Goal: Information Seeking & Learning: Learn about a topic

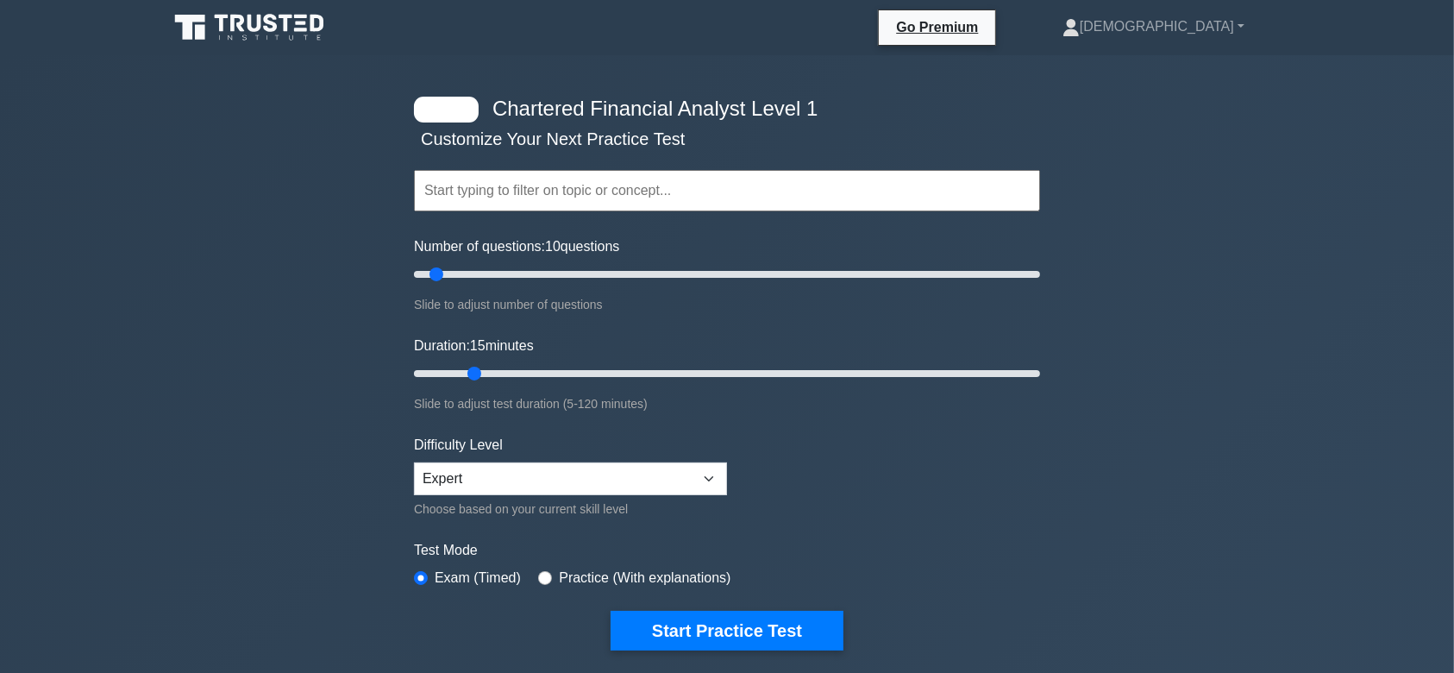
drag, startPoint x: 448, startPoint y: 375, endPoint x: 484, endPoint y: 373, distance: 36.3
type input "15"
click at [484, 373] on input "Duration: 15 minutes" at bounding box center [727, 373] width 626 height 21
click at [647, 618] on button "Start Practice Test" at bounding box center [727, 631] width 233 height 40
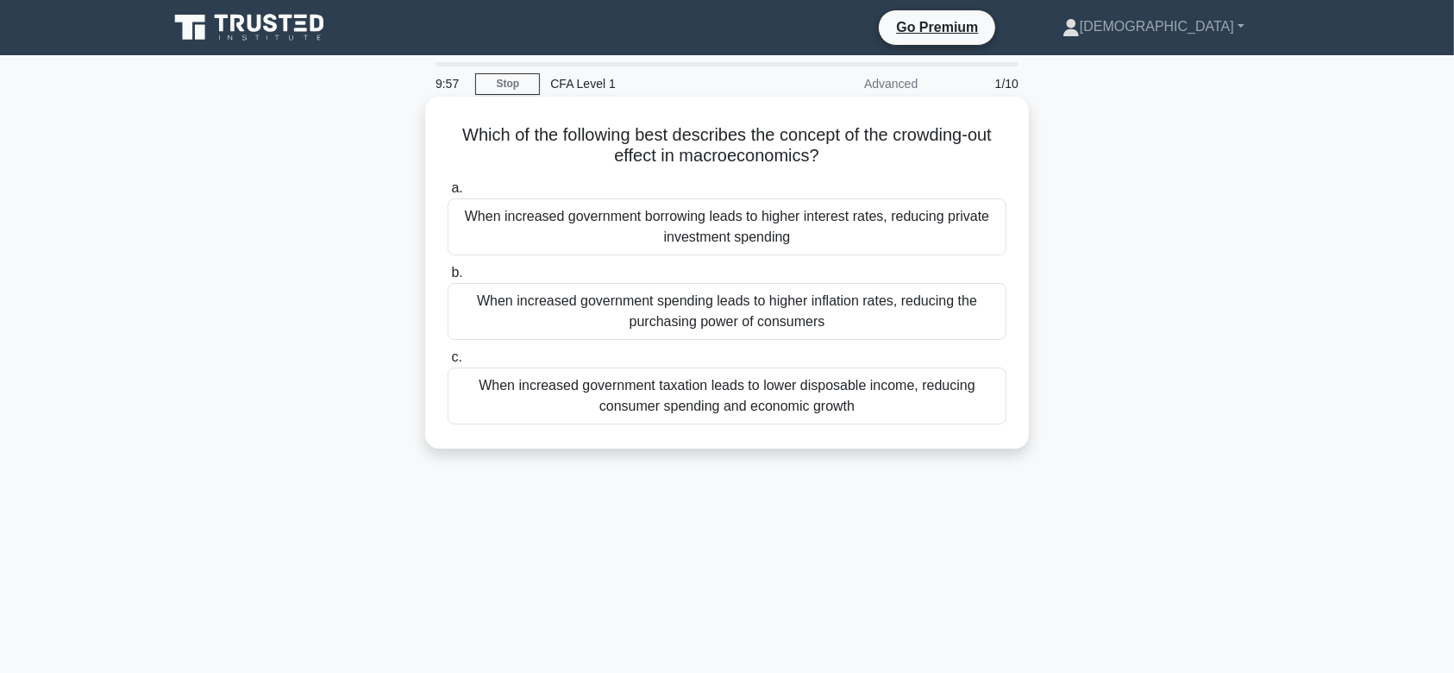
click at [715, 237] on div "When increased government borrowing leads to higher interest rates, reducing pr…" at bounding box center [727, 226] width 559 height 57
click at [448, 194] on input "a. When increased government borrowing leads to higher interest rates, reducing…" at bounding box center [448, 188] width 0 height 11
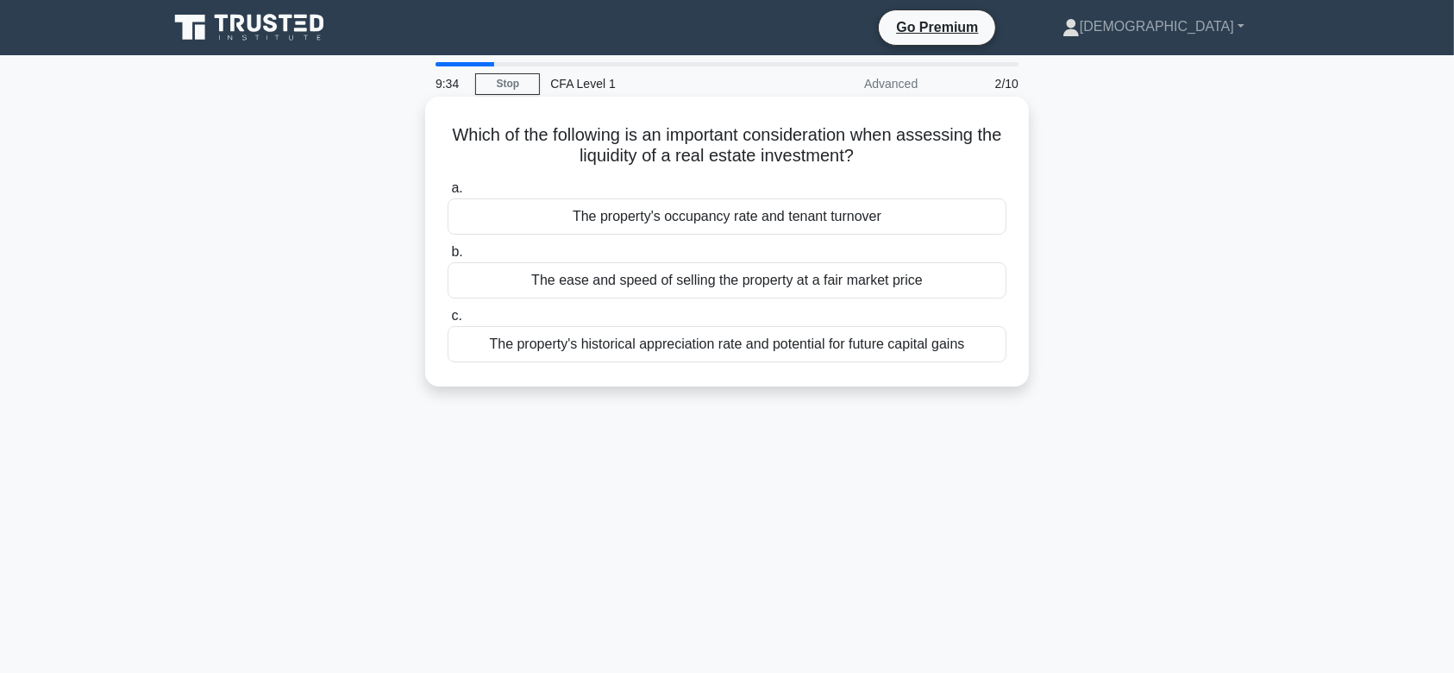
click at [738, 273] on div "The ease and speed of selling the property at a fair market price" at bounding box center [727, 280] width 559 height 36
click at [448, 258] on input "b. The ease and speed of selling the property at a fair market price" at bounding box center [448, 252] width 0 height 11
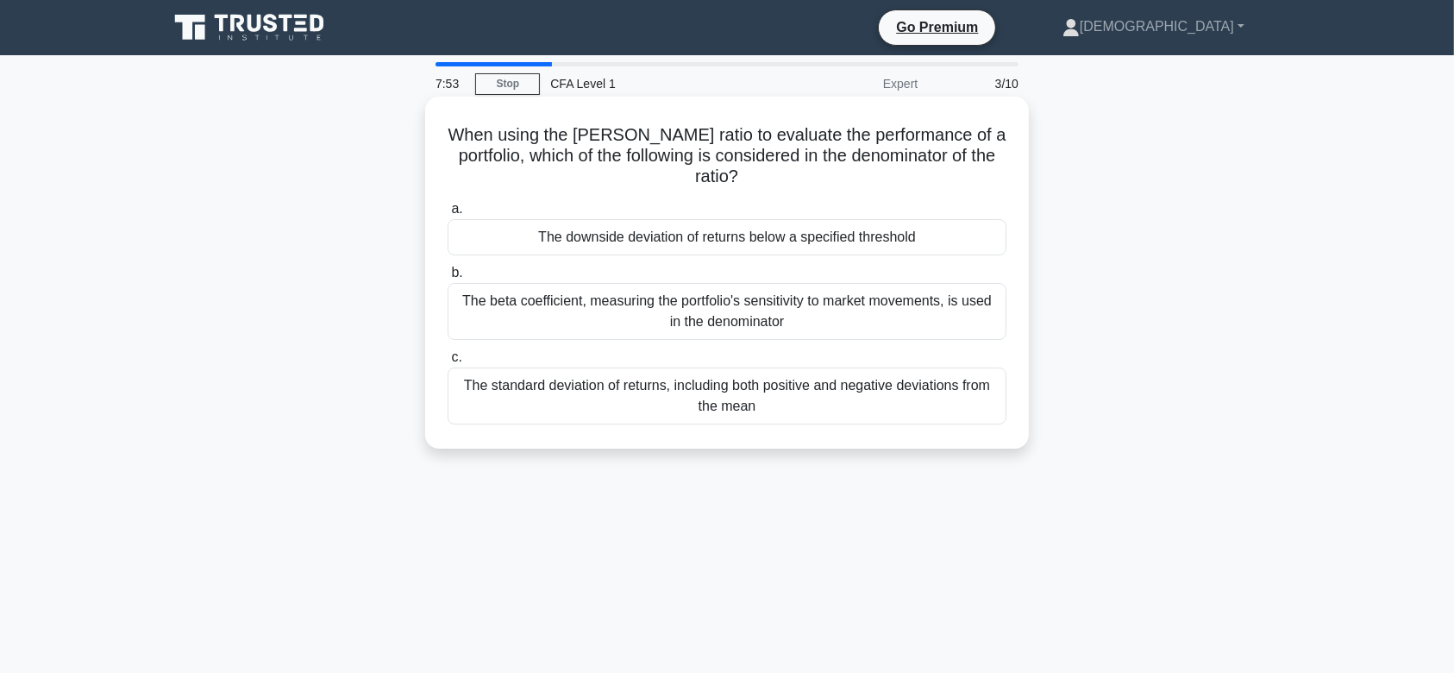
click at [649, 245] on div "The downside deviation of returns below a specified threshold" at bounding box center [727, 237] width 559 height 36
click at [448, 215] on input "a. The downside deviation of returns below a specified threshold" at bounding box center [448, 209] width 0 height 11
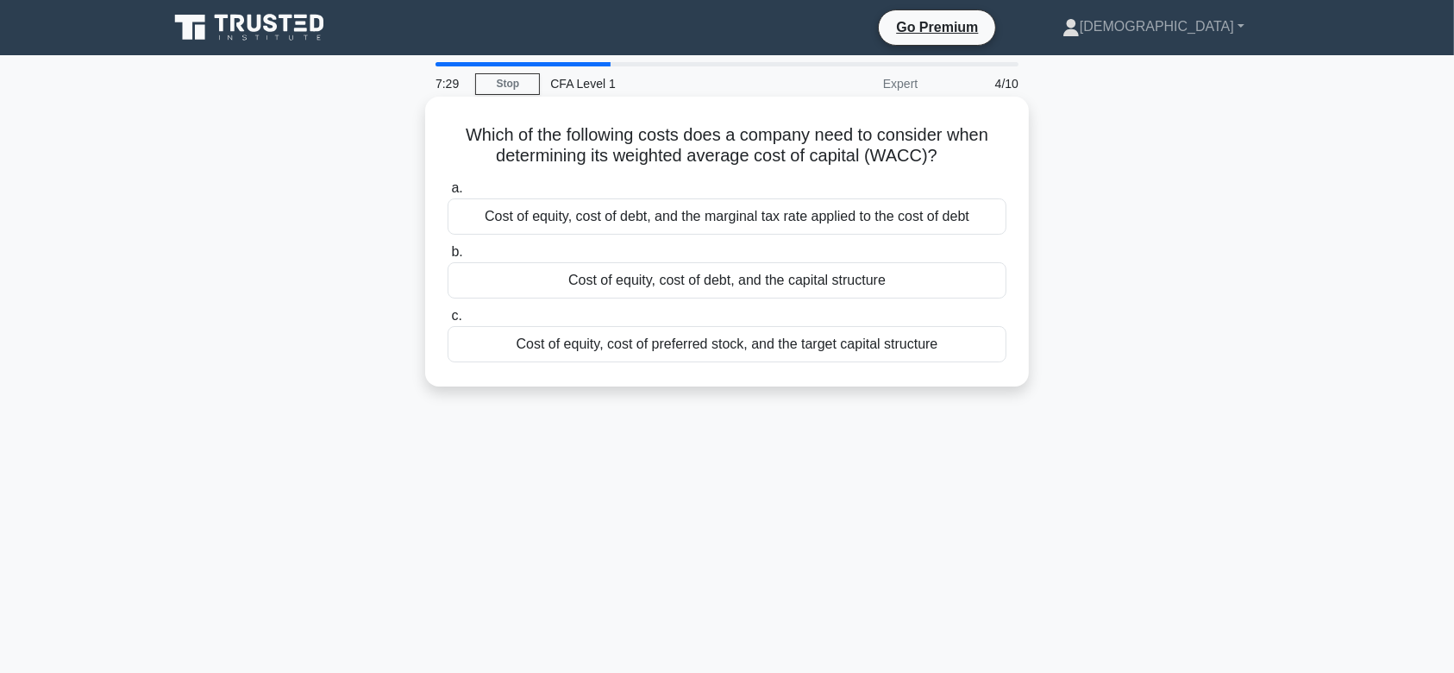
click at [628, 220] on div "Cost of equity, cost of debt, and the marginal tax rate applied to the cost of …" at bounding box center [727, 216] width 559 height 36
click at [448, 194] on input "a. Cost of equity, cost of debt, and the marginal tax rate applied to the cost …" at bounding box center [448, 188] width 0 height 11
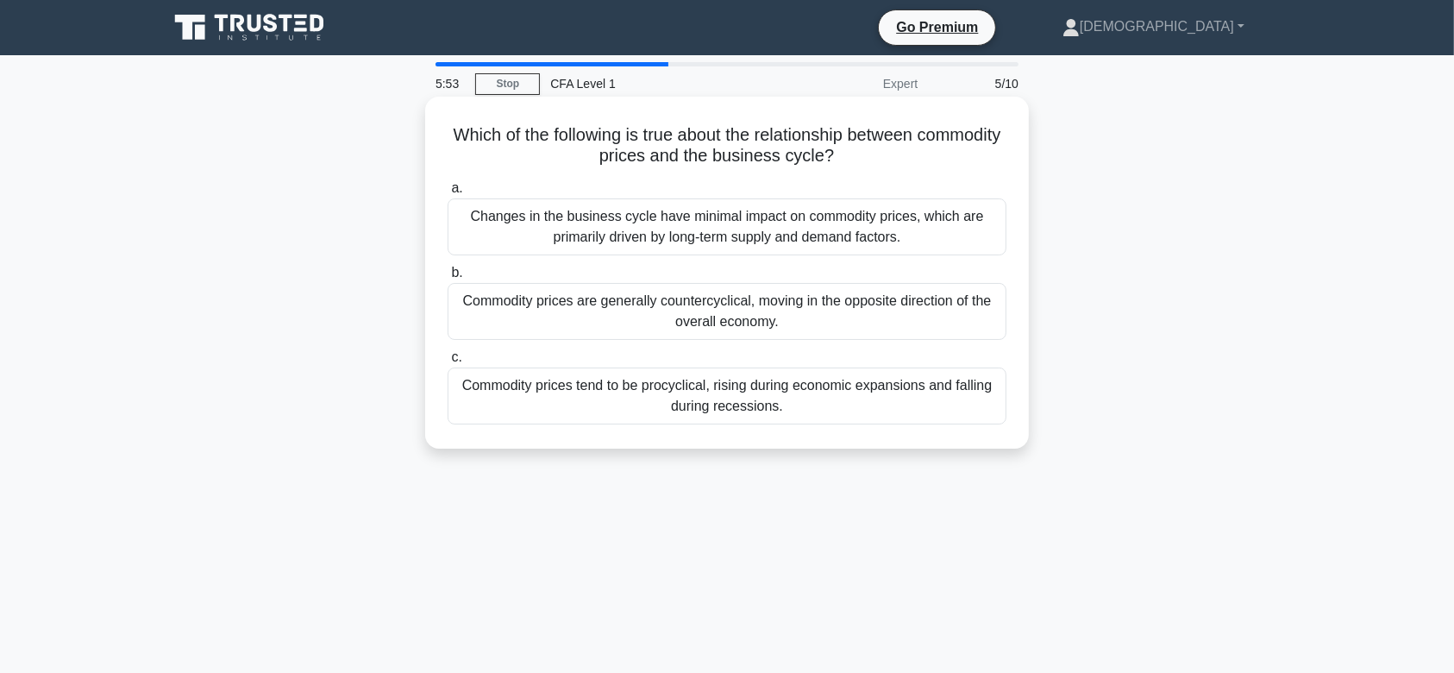
click at [664, 221] on div "Changes in the business cycle have minimal impact on commodity prices, which ar…" at bounding box center [727, 226] width 559 height 57
click at [448, 194] on input "a. Changes in the business cycle have minimal impact on commodity prices, which…" at bounding box center [448, 188] width 0 height 11
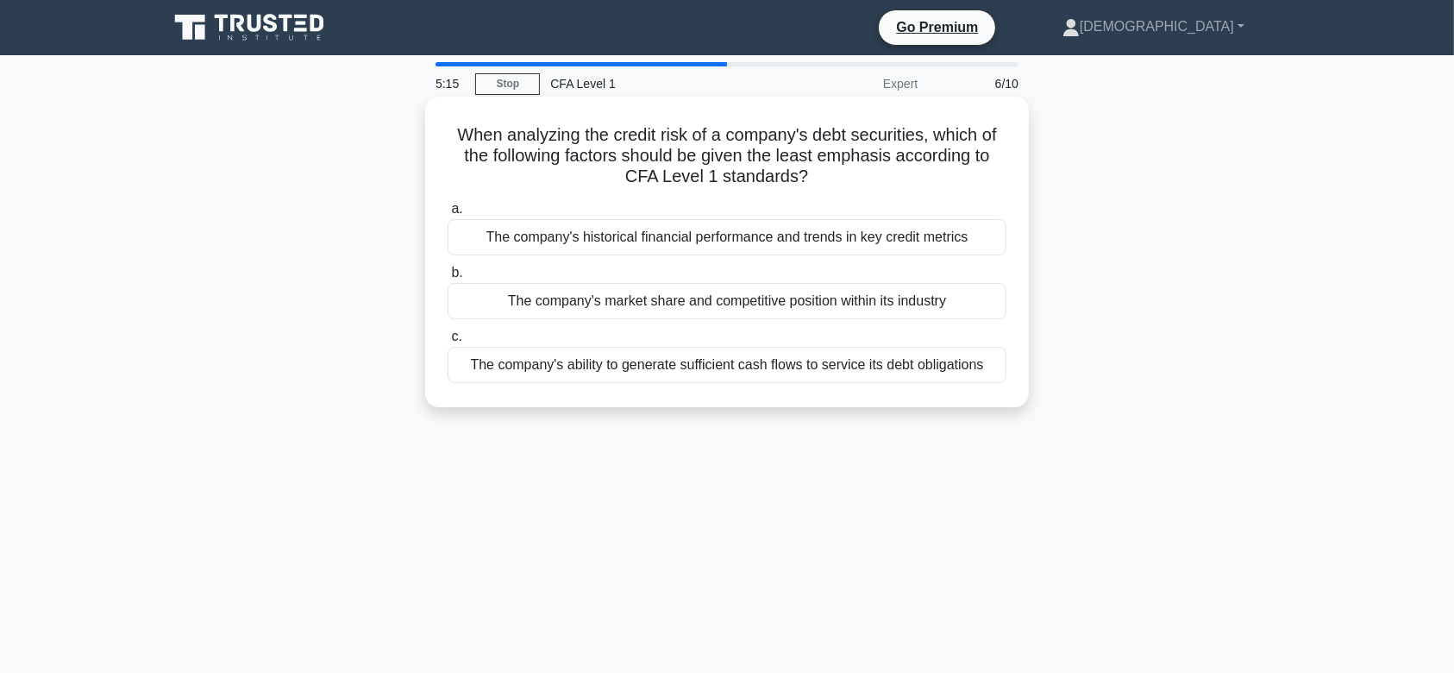
click at [620, 368] on div "The company's ability to generate sufficient cash flows to service its debt obl…" at bounding box center [727, 365] width 559 height 36
click at [448, 342] on input "c. The company's ability to generate sufficient cash flows to service its debt …" at bounding box center [448, 336] width 0 height 11
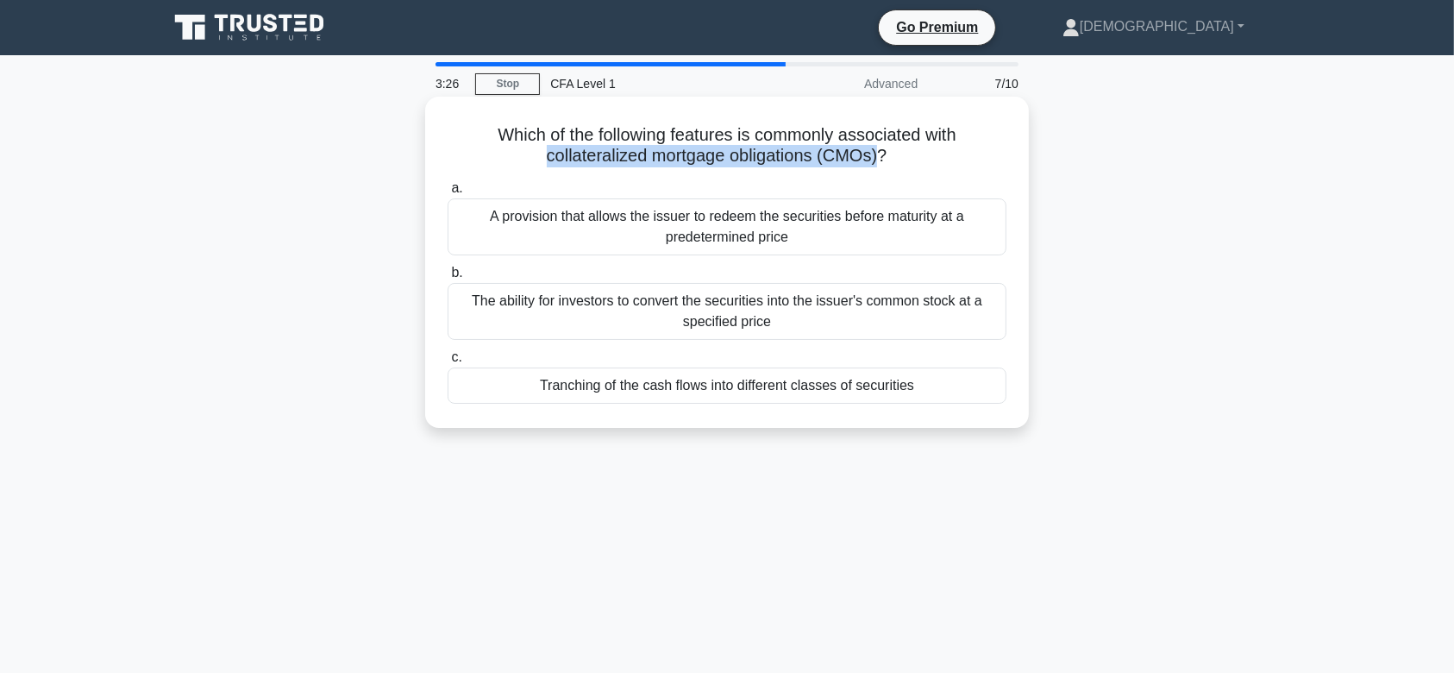
drag, startPoint x: 538, startPoint y: 156, endPoint x: 879, endPoint y: 162, distance: 340.8
click at [879, 162] on h5 "Which of the following features is commonly associated with collateralized mort…" at bounding box center [727, 145] width 562 height 43
copy h5 "collateralized mortgage obligations (CMOs)"
click at [697, 310] on div "The ability for investors to convert the securities into the issuer's common st…" at bounding box center [727, 311] width 559 height 57
click at [448, 279] on input "b. The ability for investors to convert the securities into the issuer's common…" at bounding box center [448, 272] width 0 height 11
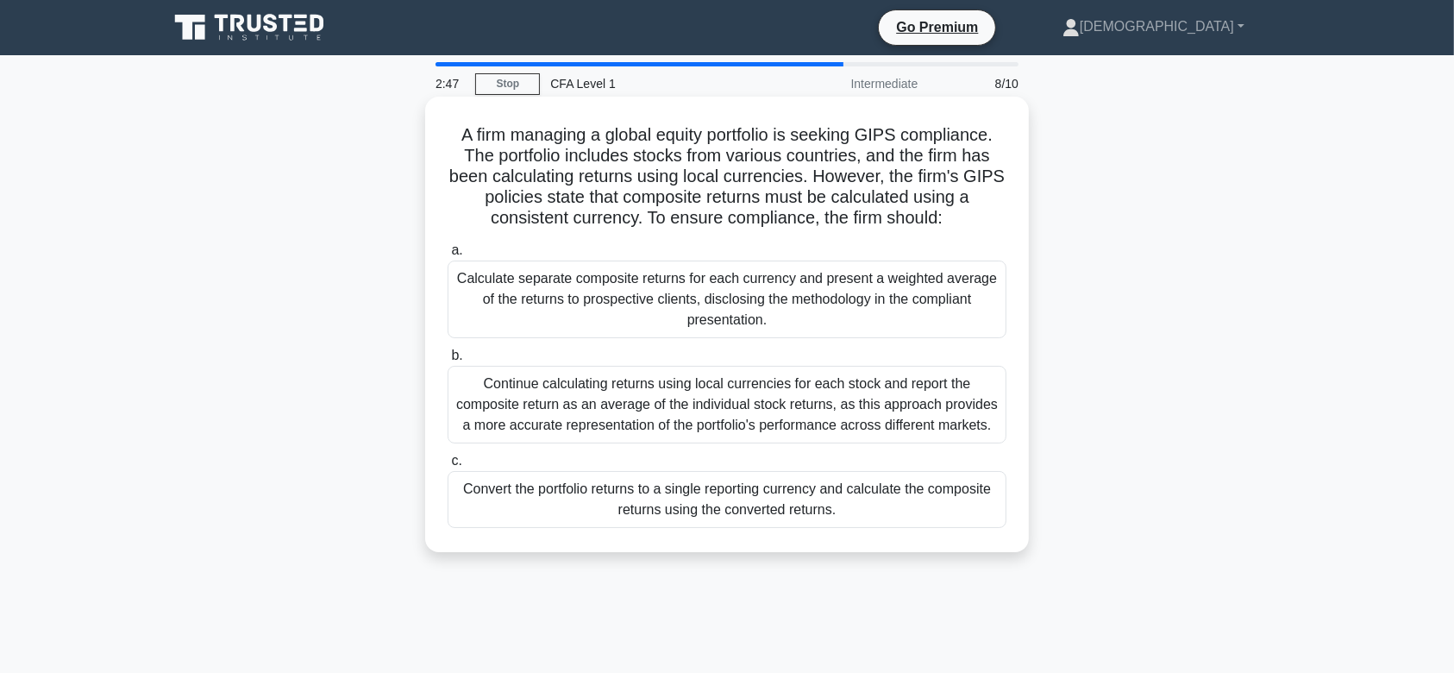
click at [645, 296] on div "Calculate separate composite returns for each currency and present a weighted a…" at bounding box center [727, 299] width 559 height 78
click at [448, 256] on input "a. Calculate separate composite returns for each currency and present a weighte…" at bounding box center [448, 250] width 0 height 11
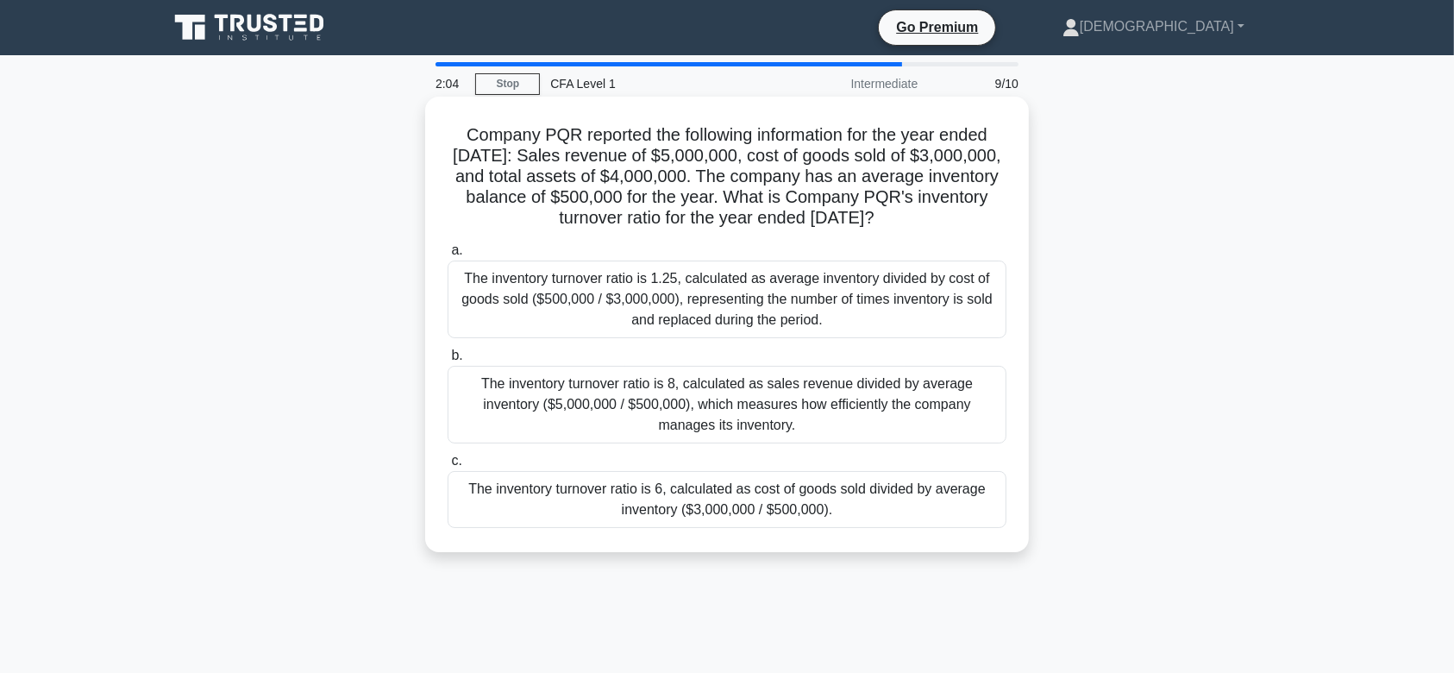
click at [741, 280] on div "The inventory turnover ratio is 1.25, calculated as average inventory divided b…" at bounding box center [727, 299] width 559 height 78
click at [448, 256] on input "a. The inventory turnover ratio is 1.25, calculated as average inventory divide…" at bounding box center [448, 250] width 0 height 11
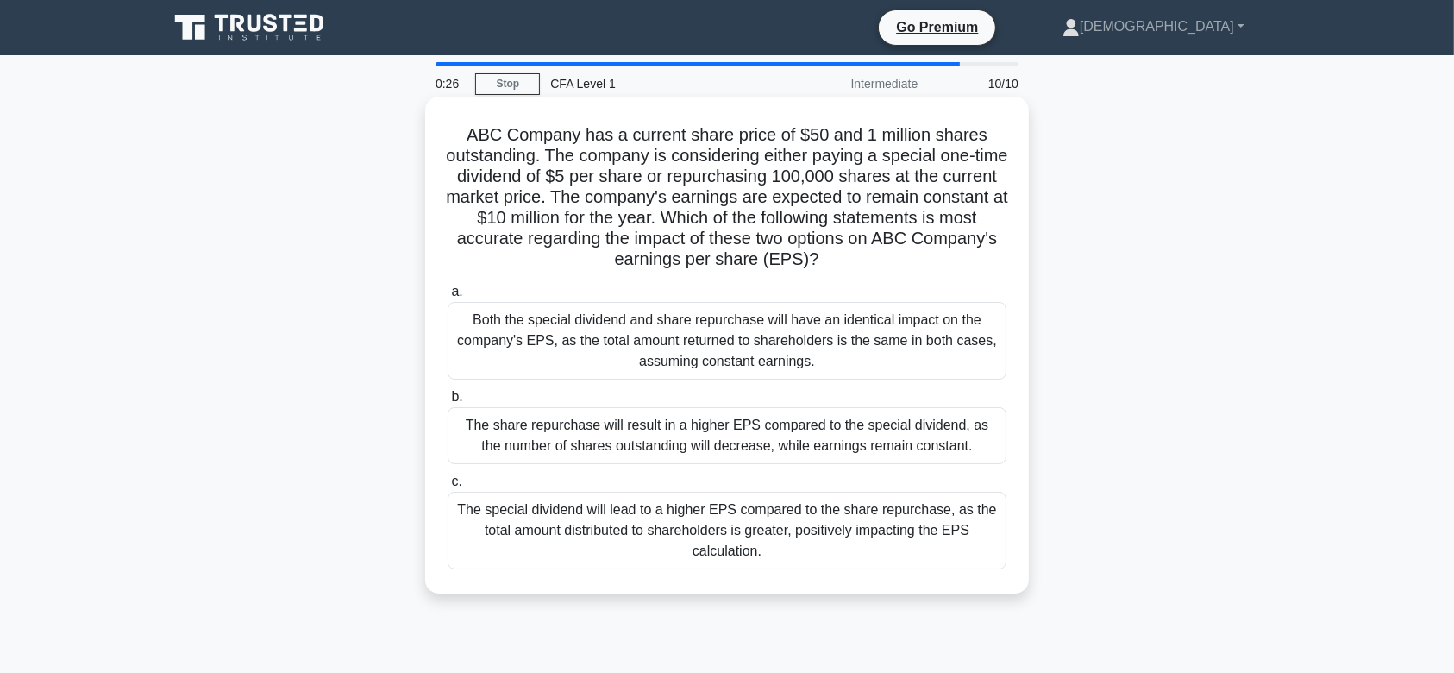
click at [625, 439] on div "The share repurchase will result in a higher EPS compared to the special divide…" at bounding box center [727, 435] width 559 height 57
click at [448, 403] on input "b. The share repurchase will result in a higher EPS compared to the special div…" at bounding box center [448, 397] width 0 height 11
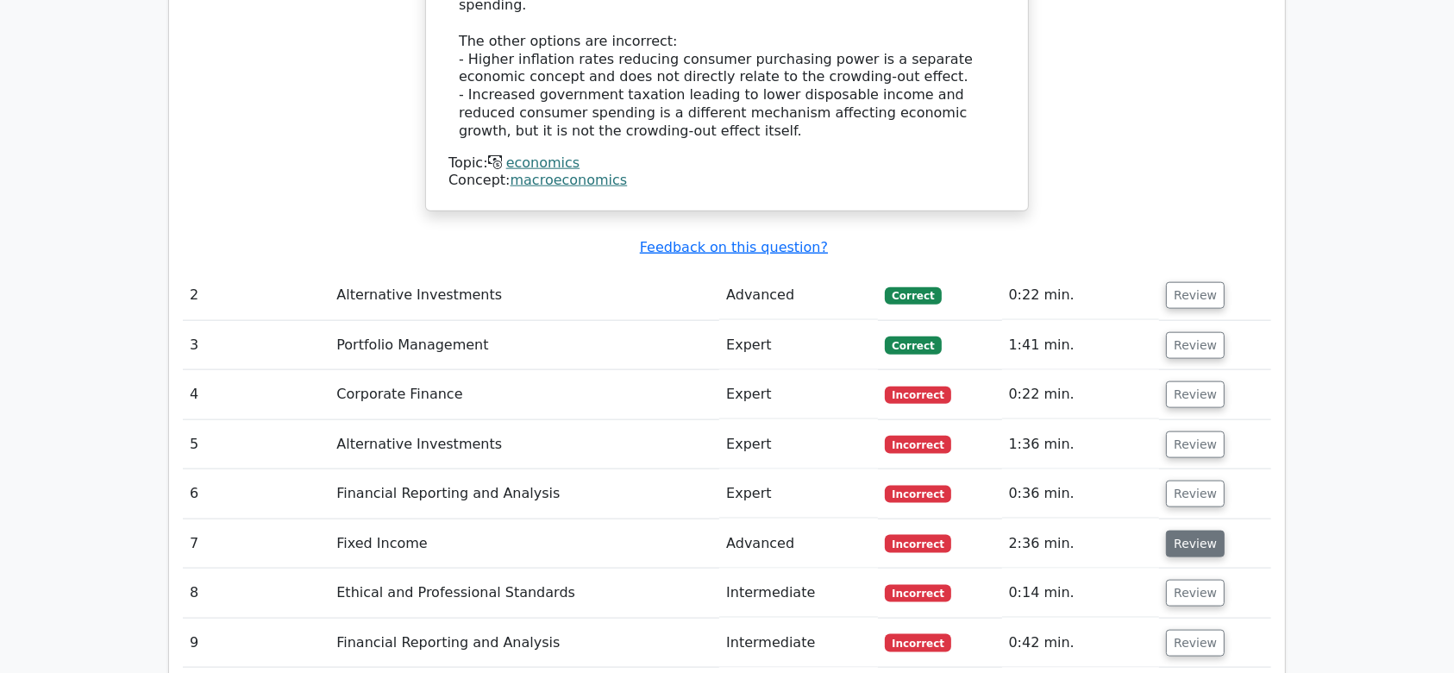
scroll to position [1993, 0]
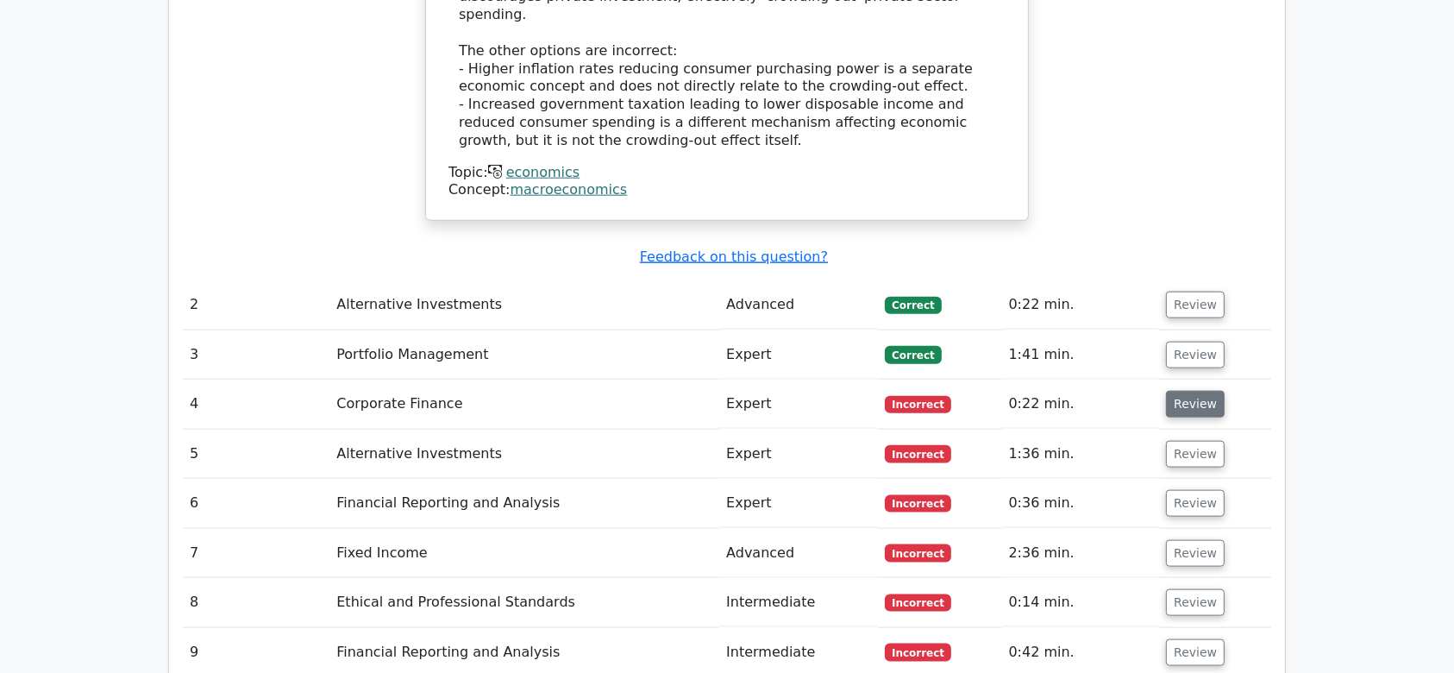
click at [1182, 391] on button "Review" at bounding box center [1195, 404] width 59 height 27
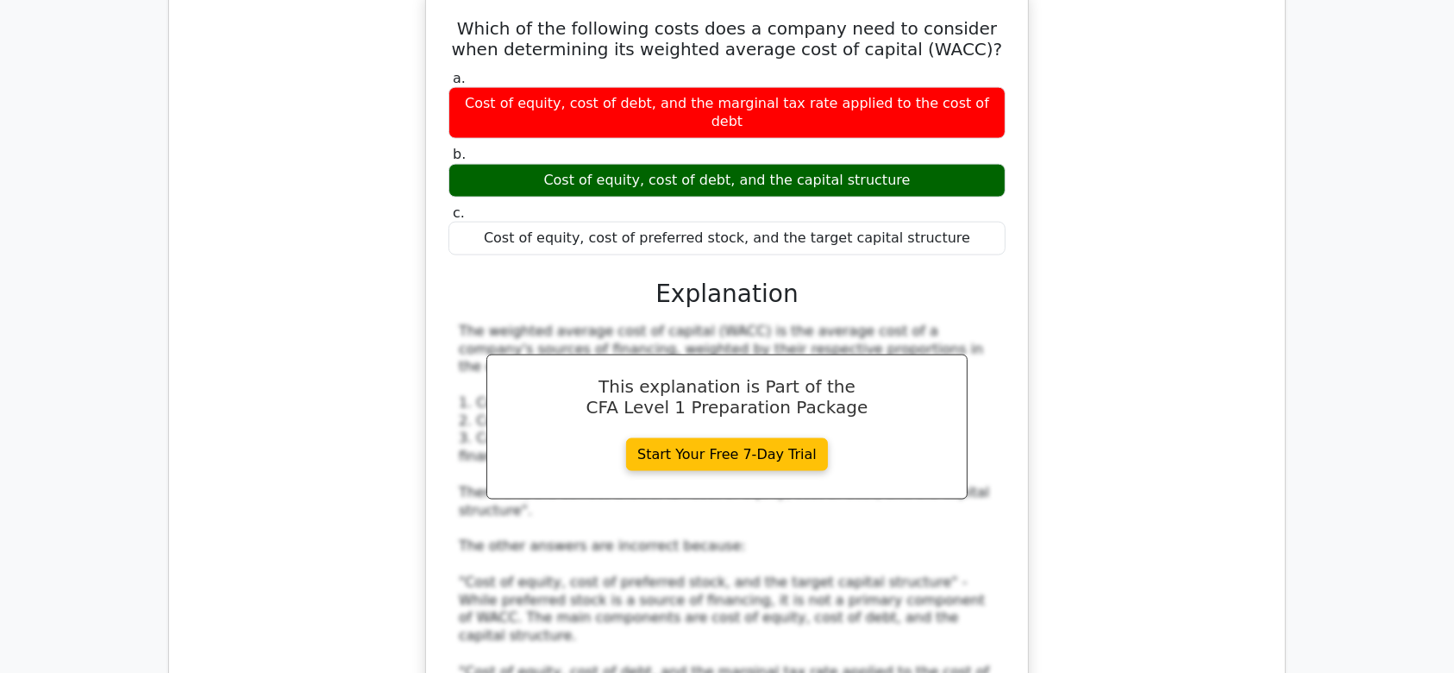
scroll to position [2675, 0]
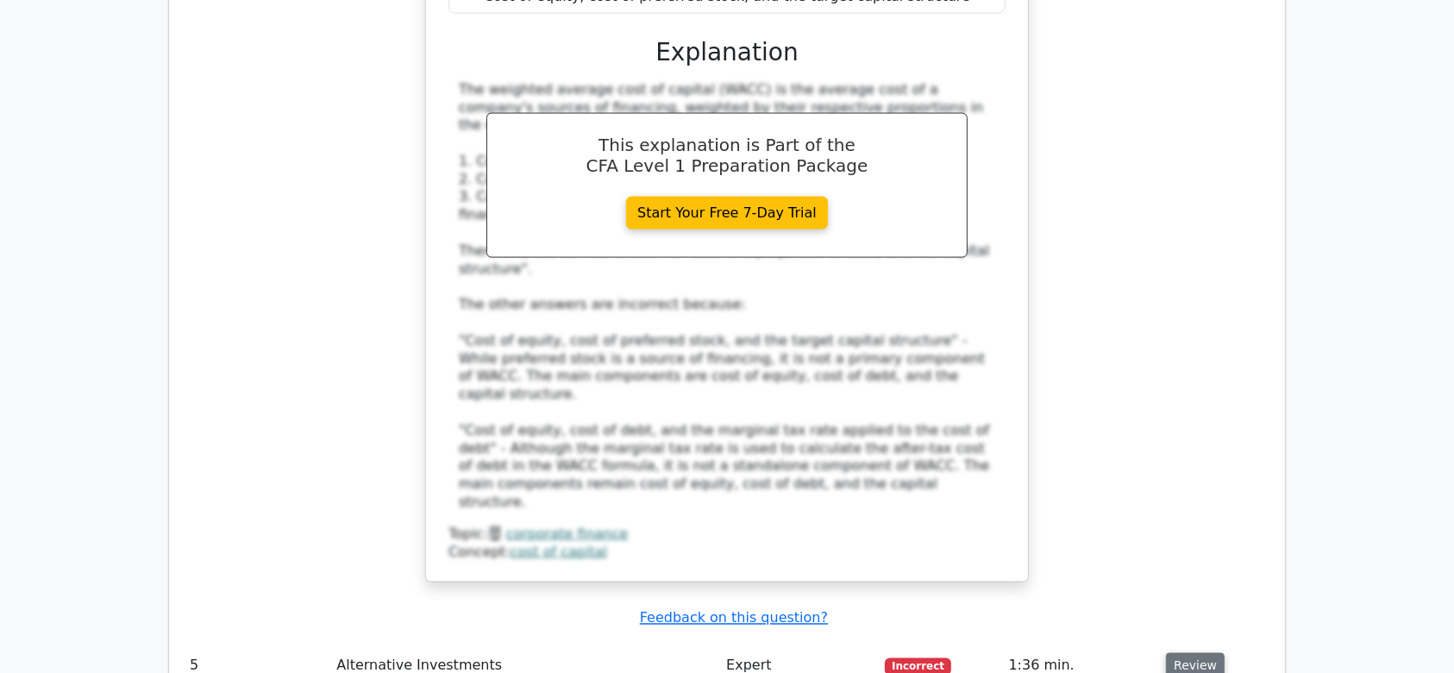
click at [1185, 653] on button "Review" at bounding box center [1195, 666] width 59 height 27
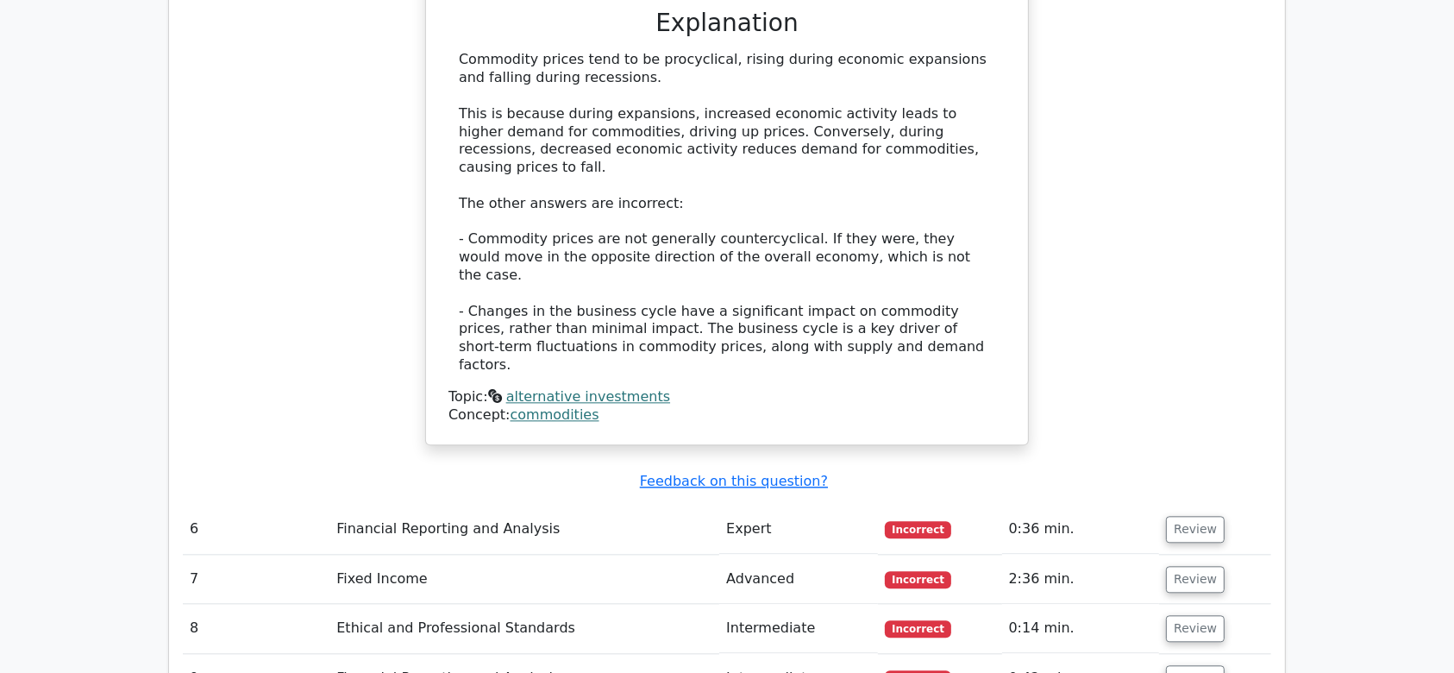
scroll to position [3686, 0]
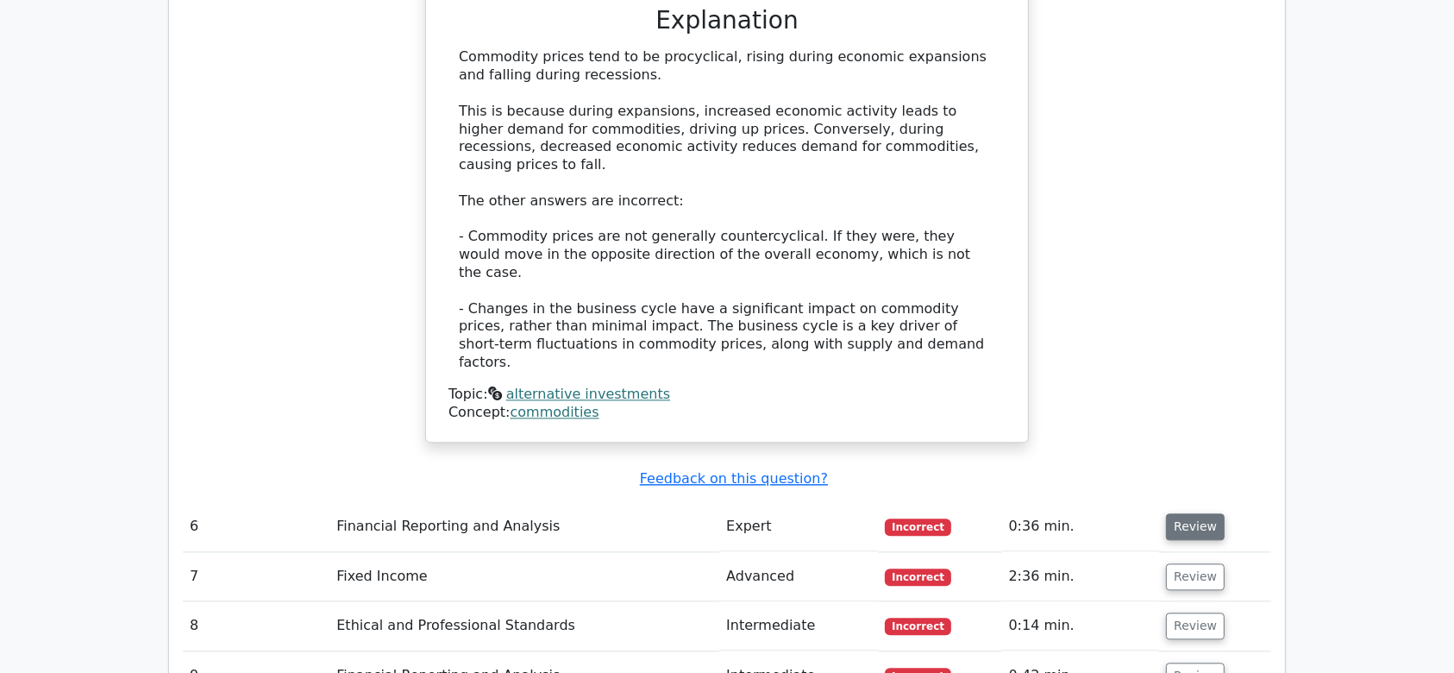
click at [1214, 513] on button "Review" at bounding box center [1195, 526] width 59 height 27
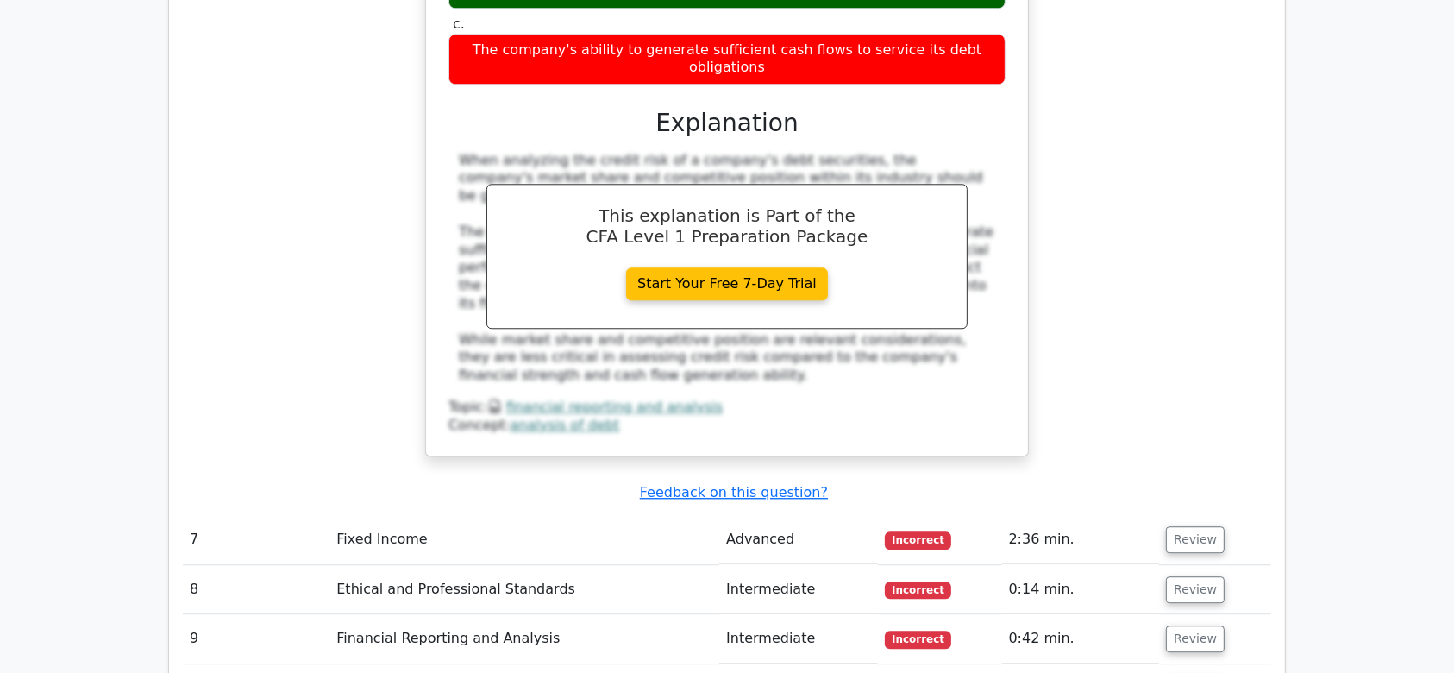
scroll to position [4464, 0]
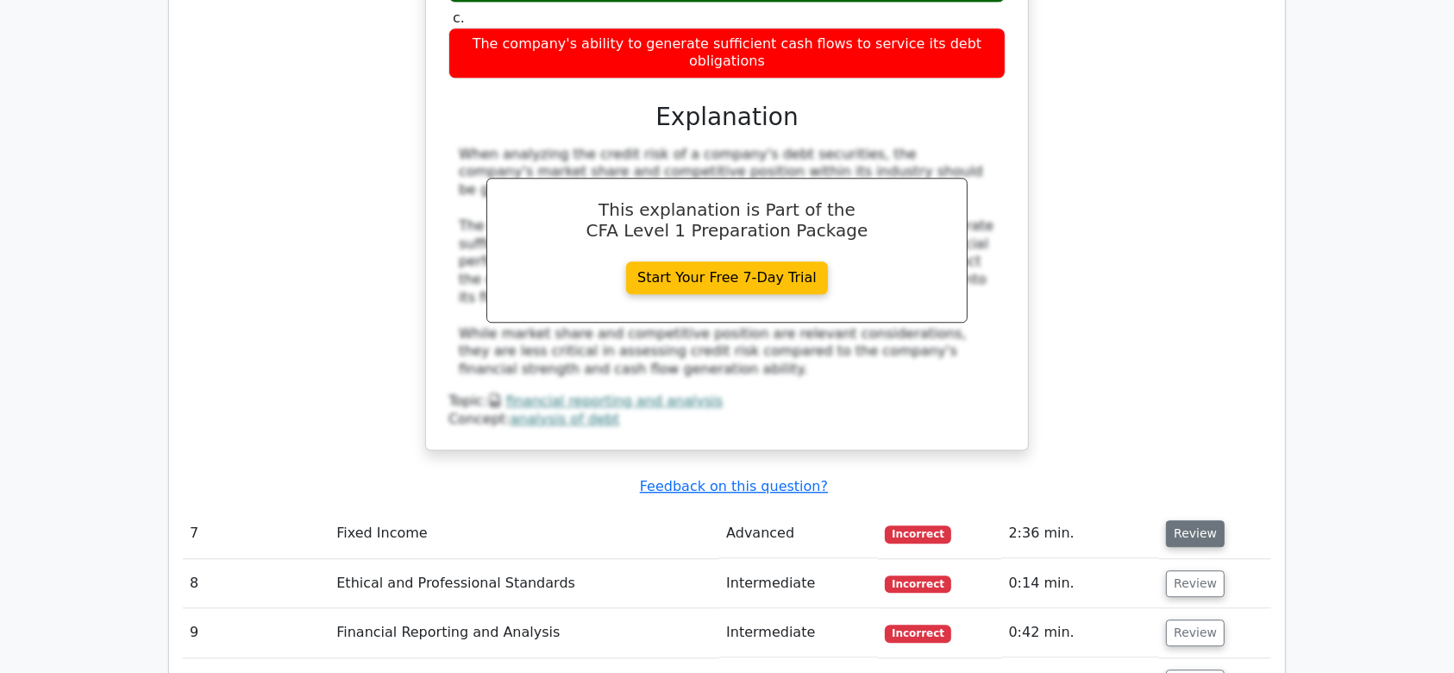
click at [1188, 520] on button "Review" at bounding box center [1195, 533] width 59 height 27
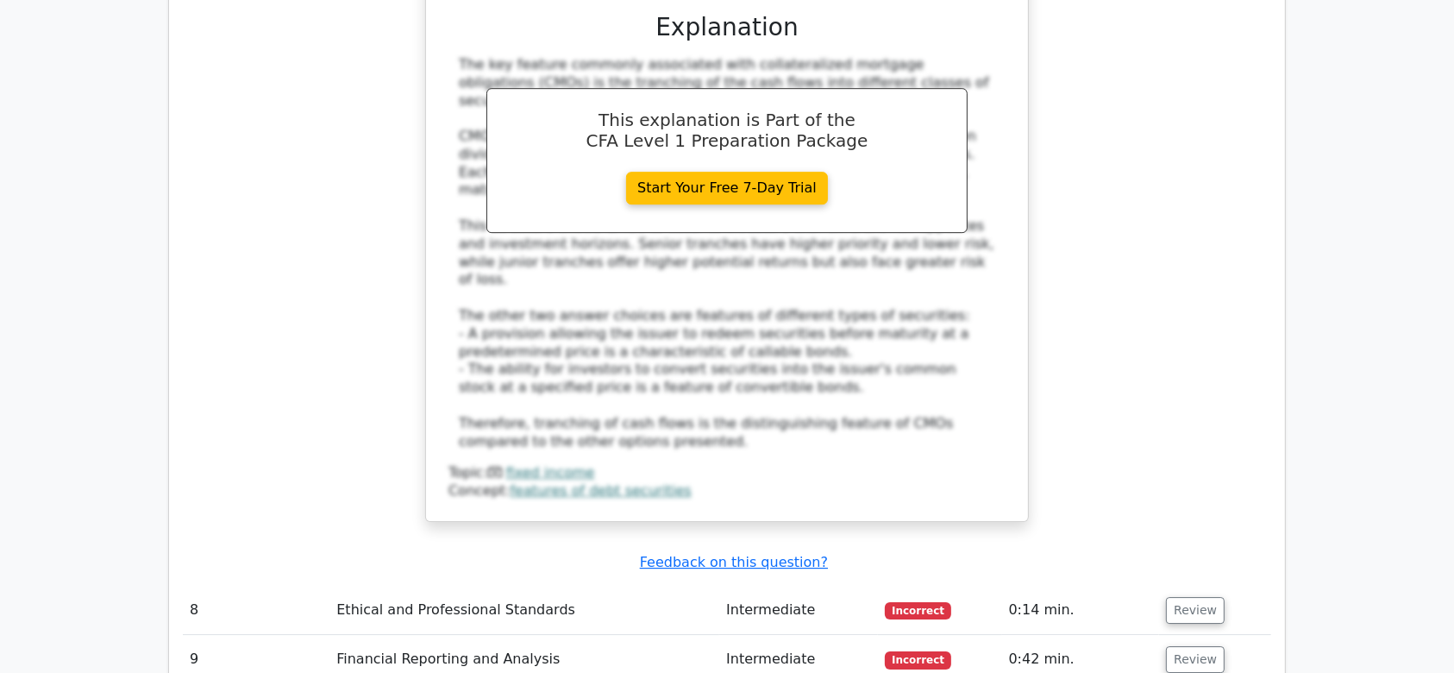
scroll to position [5317, 0]
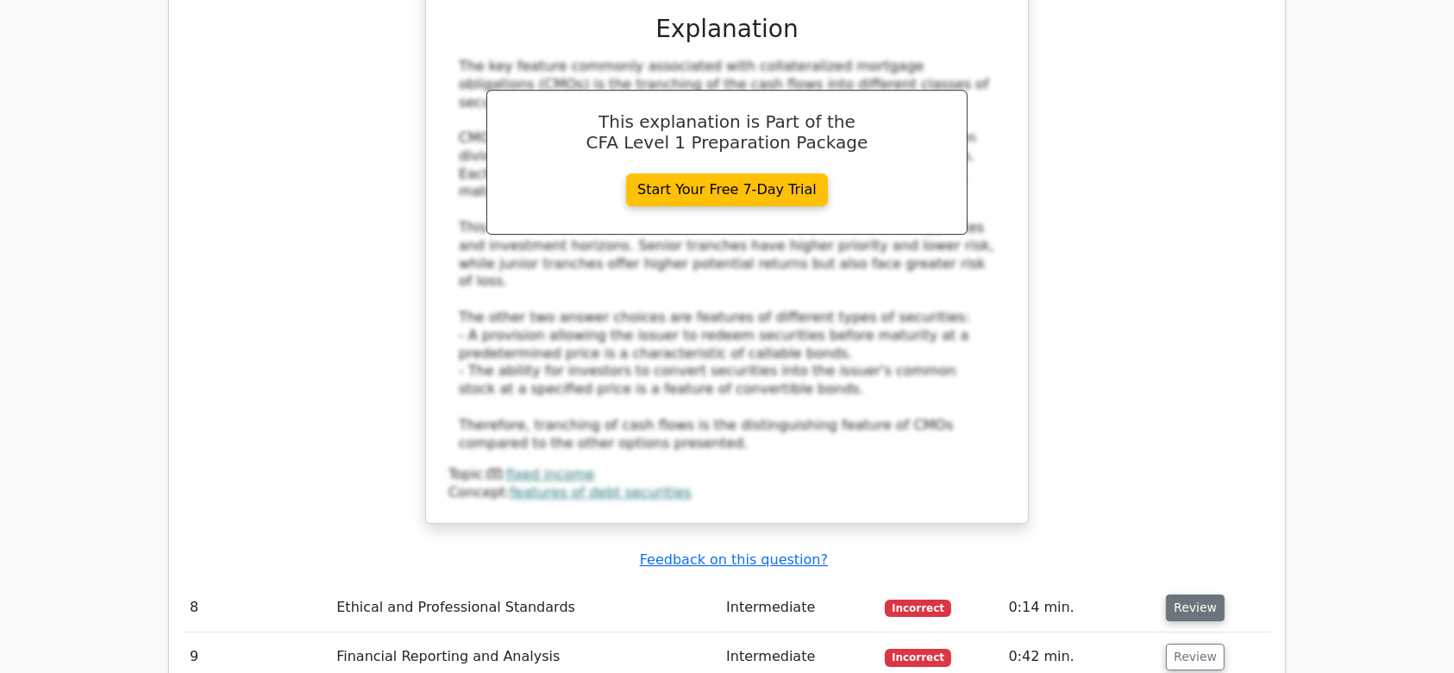
click at [1190, 594] on button "Review" at bounding box center [1195, 607] width 59 height 27
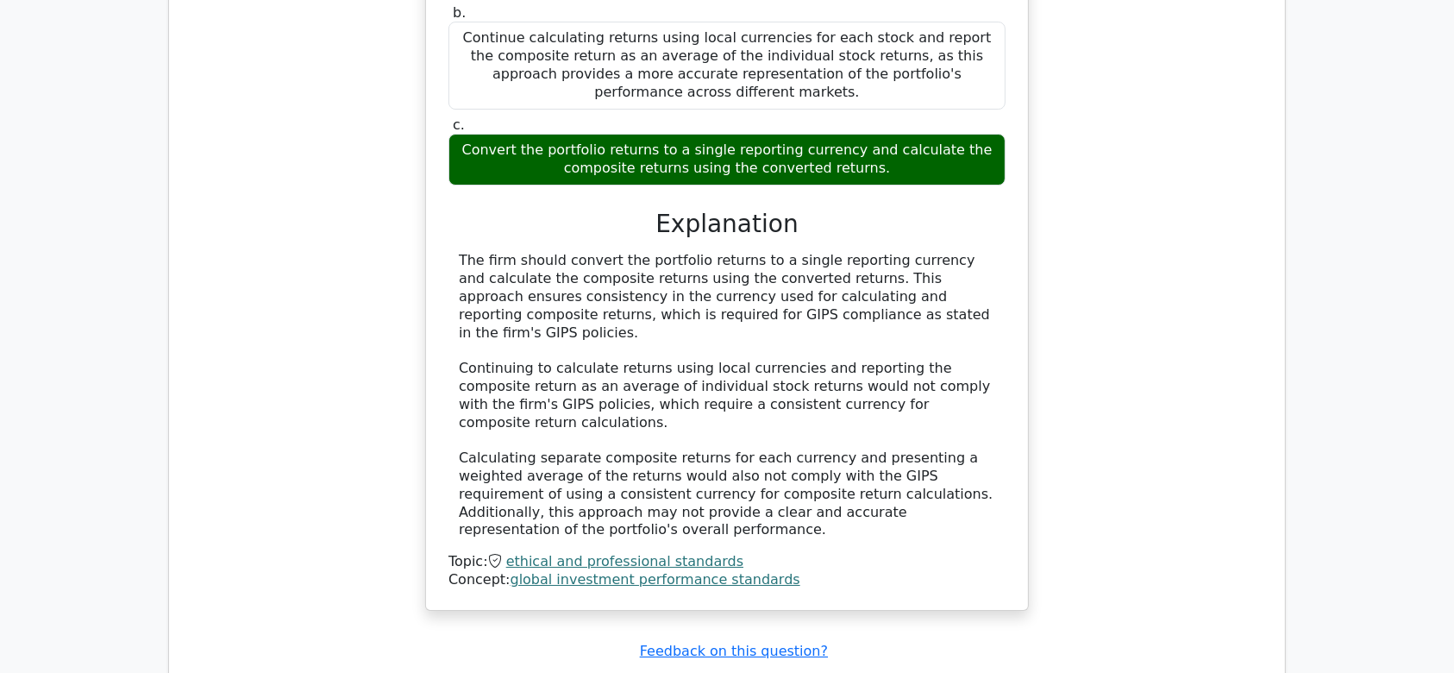
scroll to position [6211, 0]
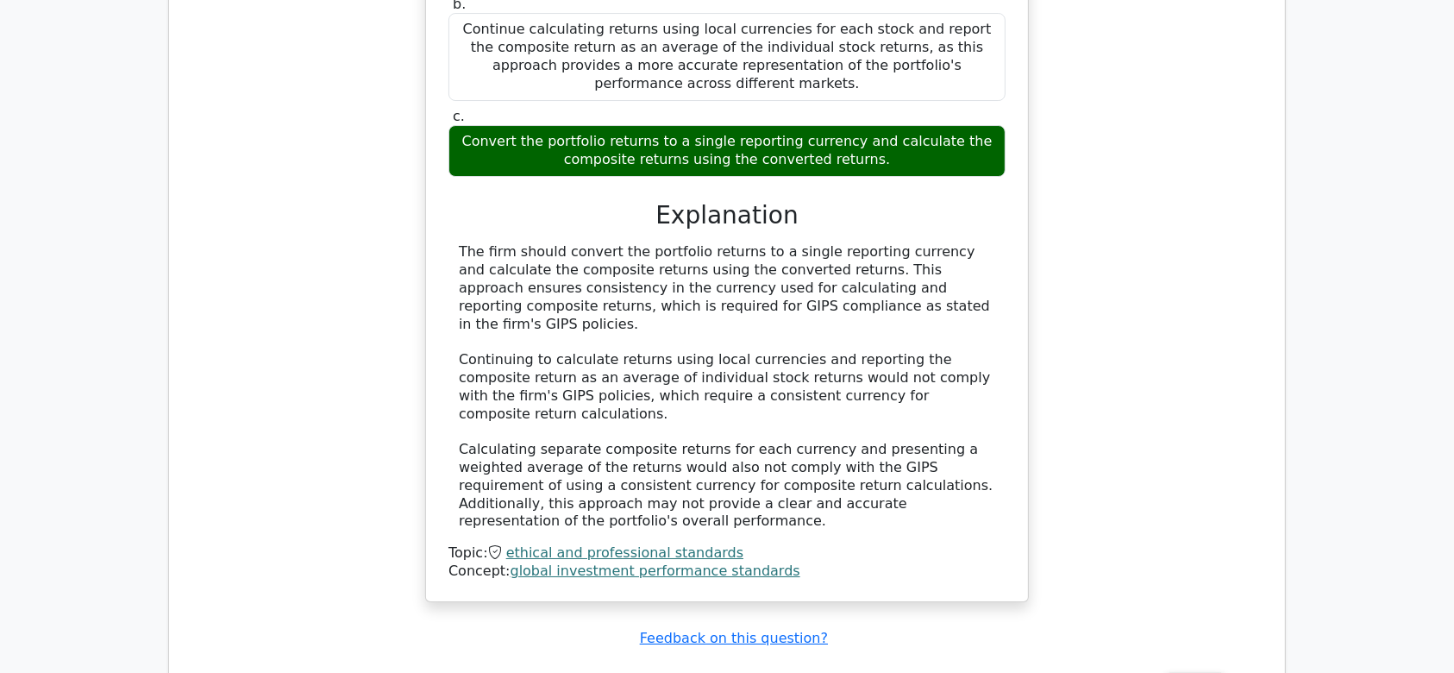
click at [1176, 672] on button "Review" at bounding box center [1195, 686] width 59 height 27
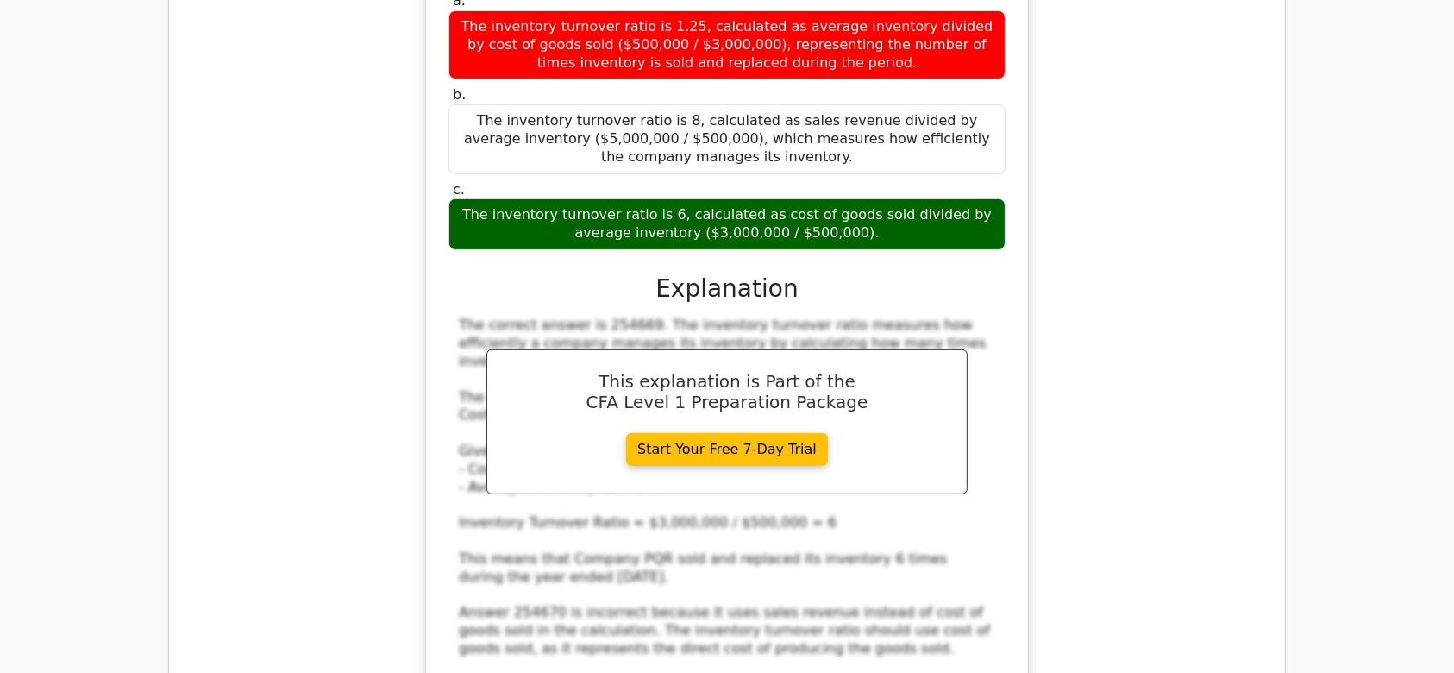
scroll to position [7090, 0]
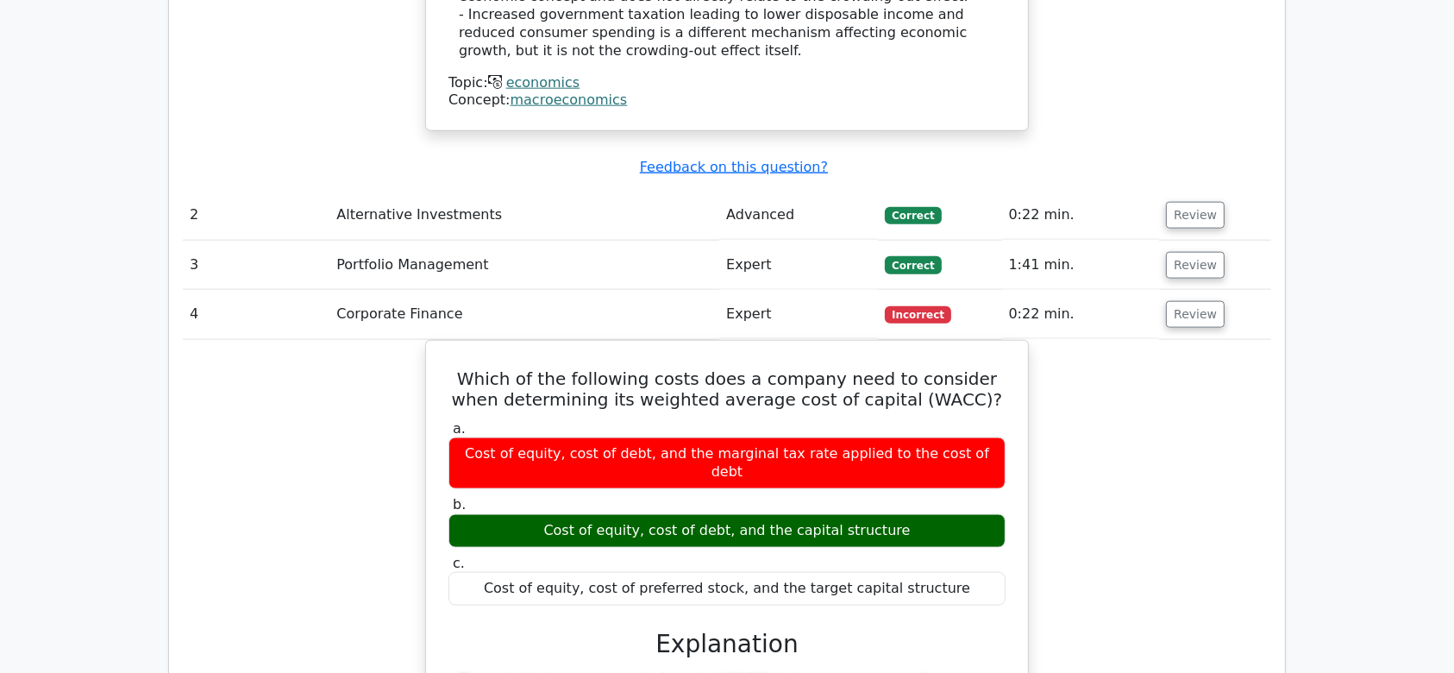
scroll to position [2118, 0]
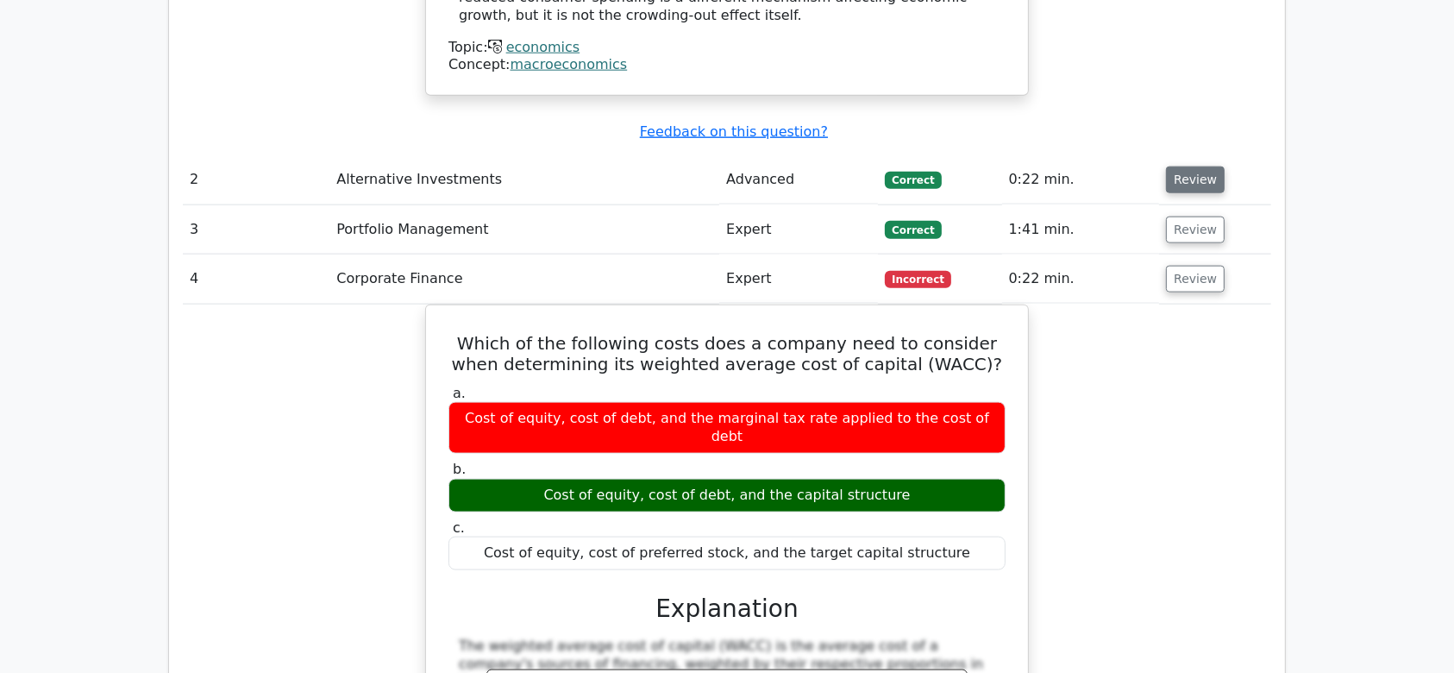
click at [1189, 166] on button "Review" at bounding box center [1195, 179] width 59 height 27
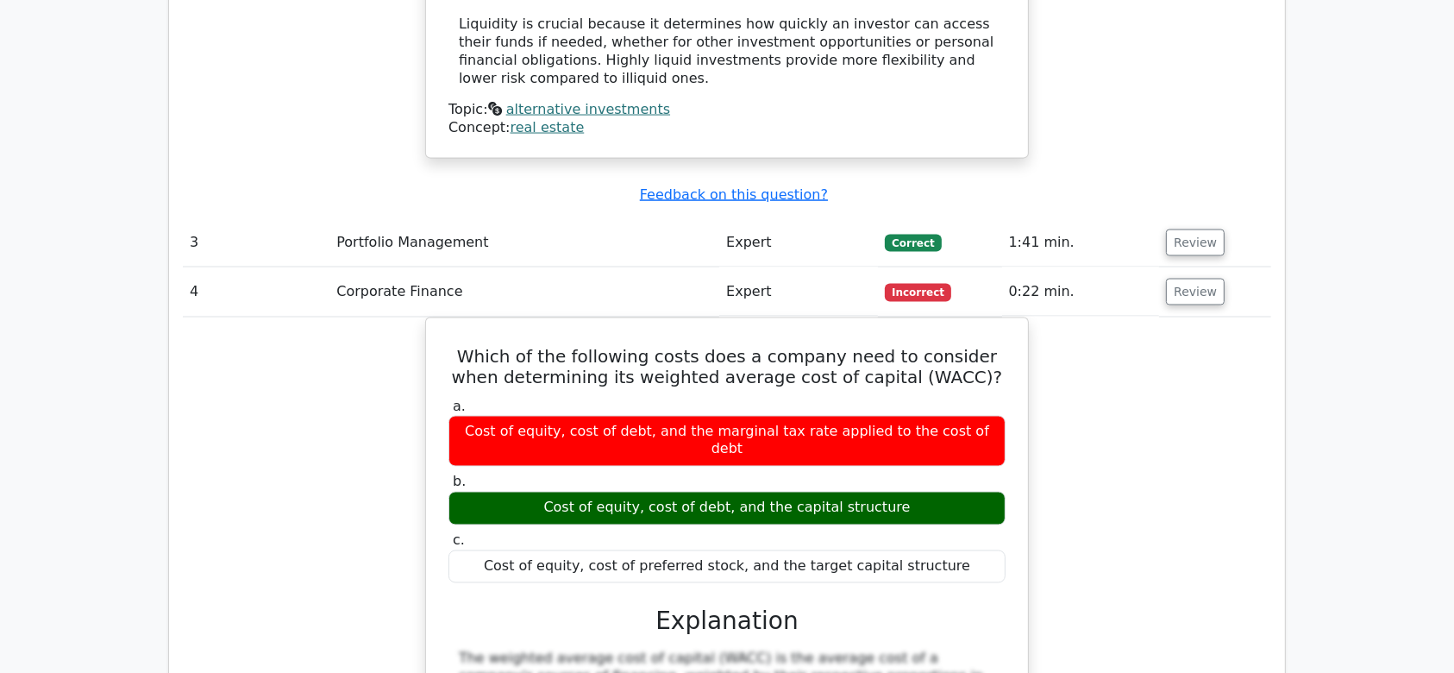
scroll to position [2916, 0]
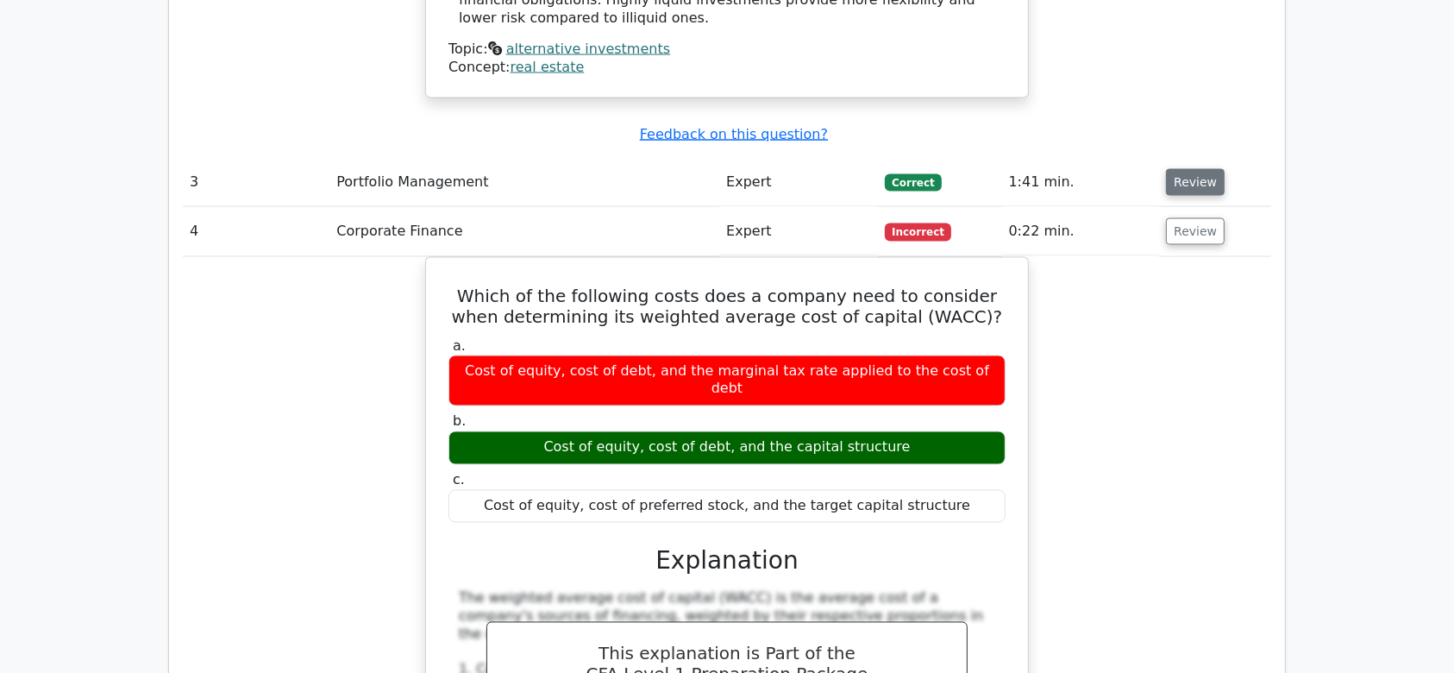
click at [1197, 169] on button "Review" at bounding box center [1195, 182] width 59 height 27
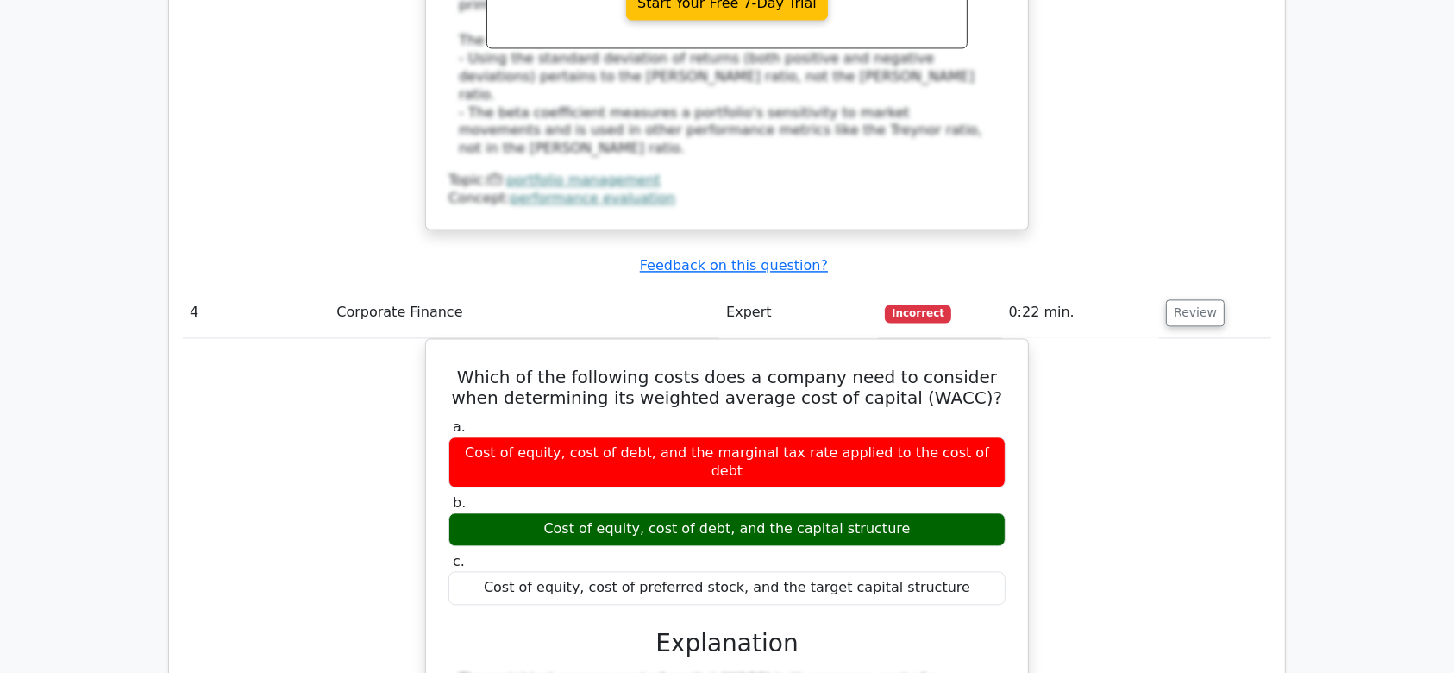
scroll to position [3631, 0]
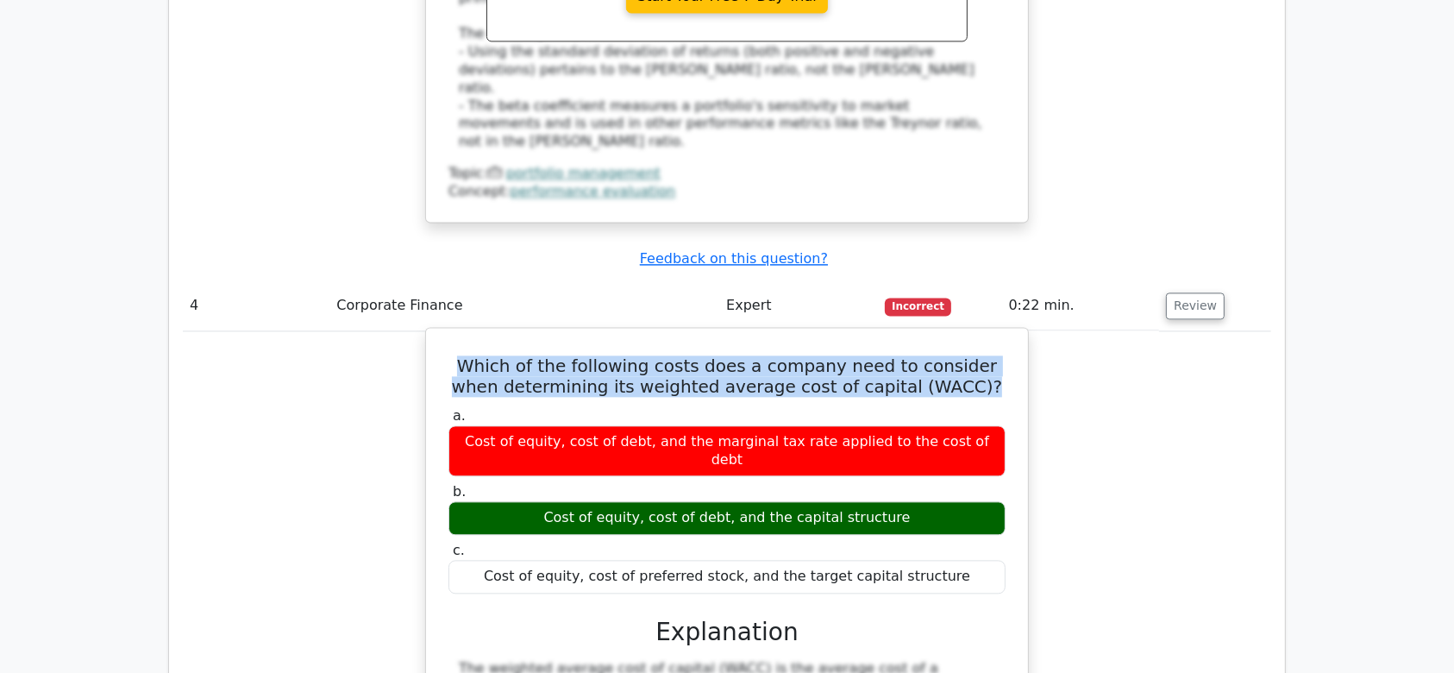
drag, startPoint x: 461, startPoint y: 153, endPoint x: 951, endPoint y: 173, distance: 491.2
click at [951, 355] on h5 "Which of the following costs does a company need to consider when determining i…" at bounding box center [727, 375] width 561 height 41
copy h5 "Which of the following costs does a company need to consider when determining i…"
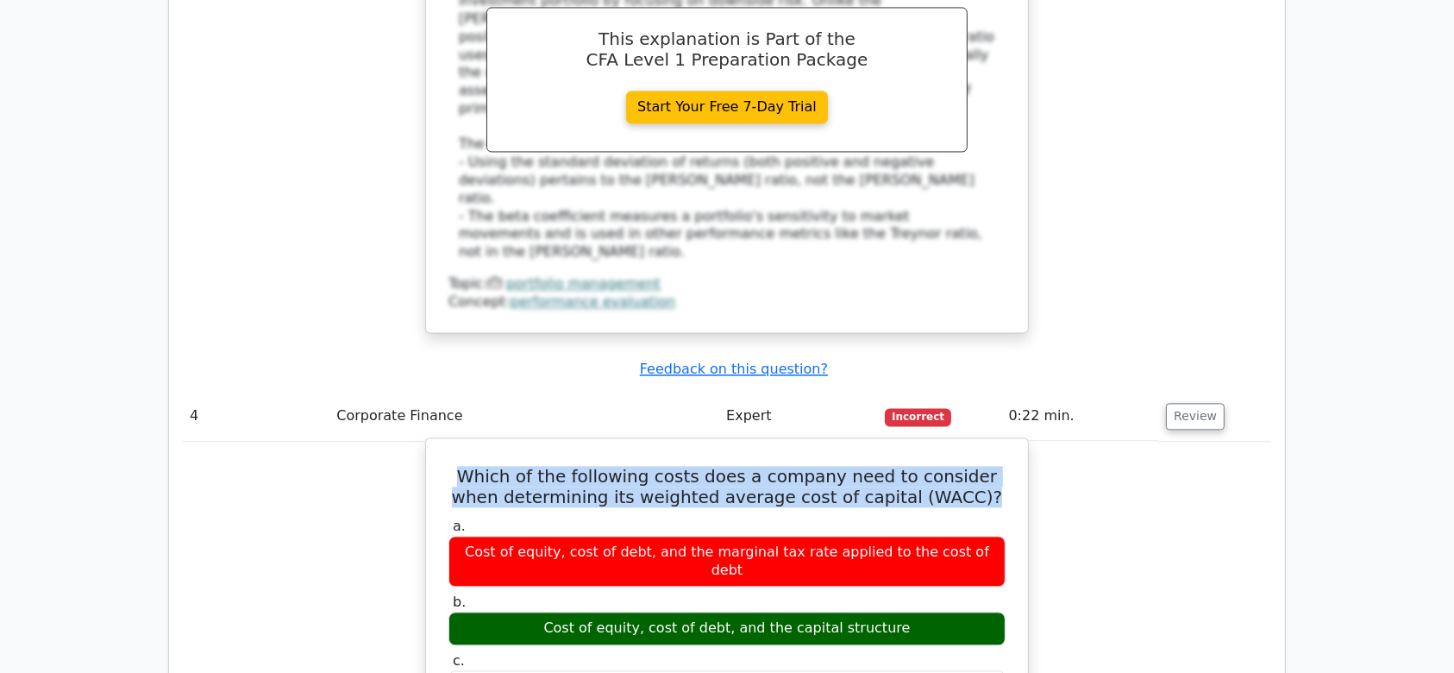
scroll to position [3519, 0]
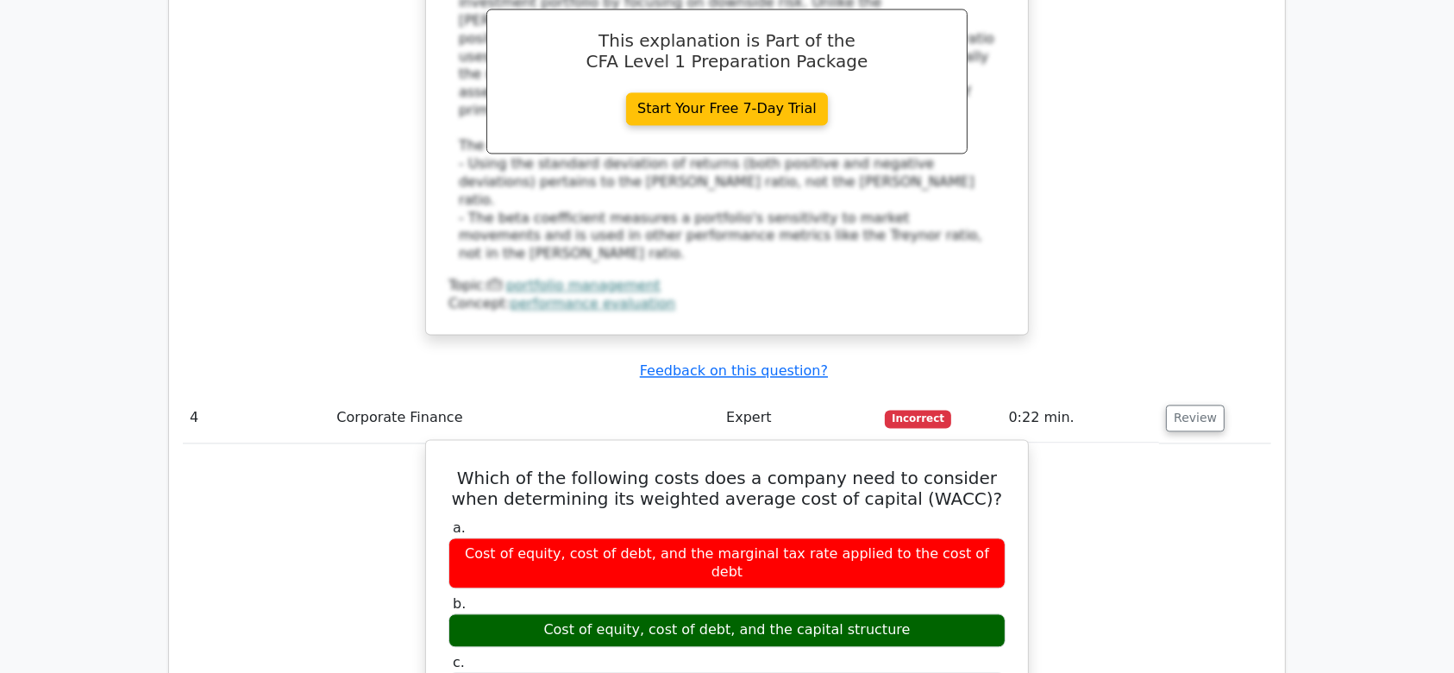
drag, startPoint x: 457, startPoint y: 260, endPoint x: 960, endPoint y: 455, distance: 539.0
copy div "Which of the following costs does a company need to consider when determining i…"
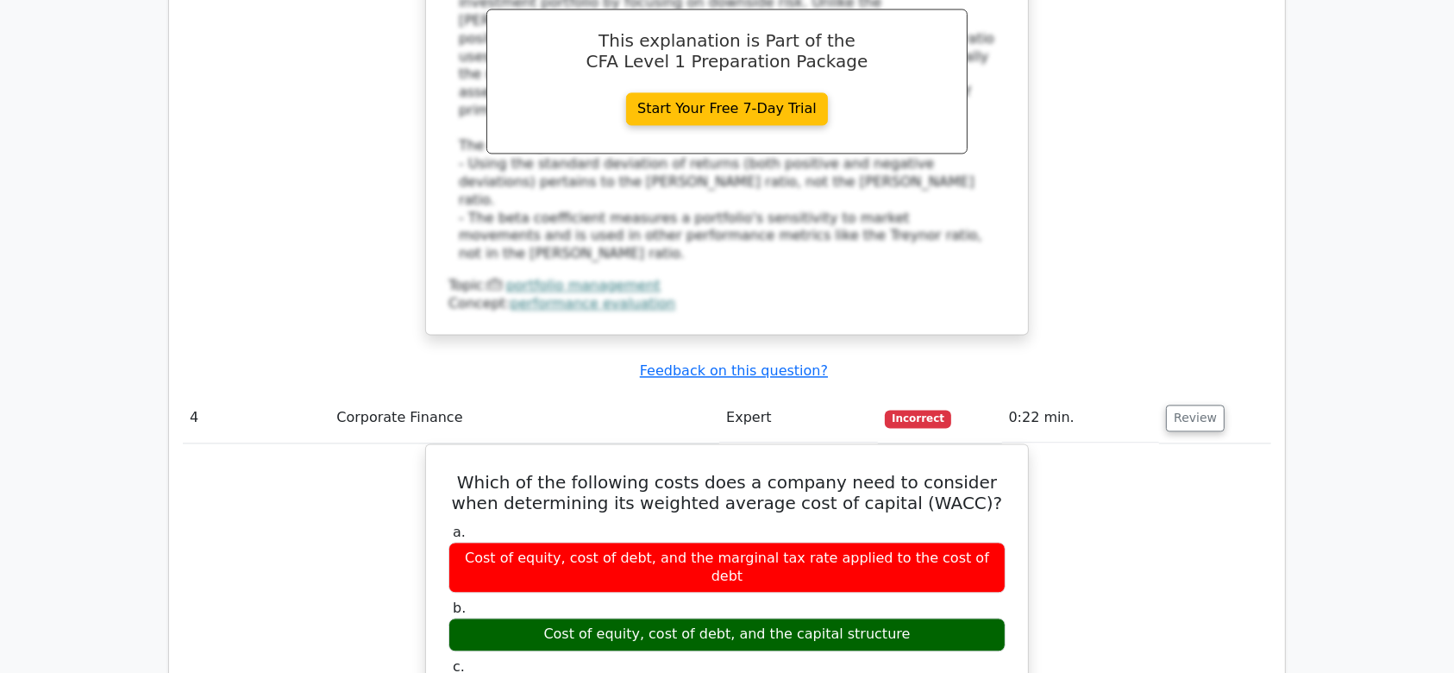
copy div "Which of the following costs does a company need to consider when determining i…"
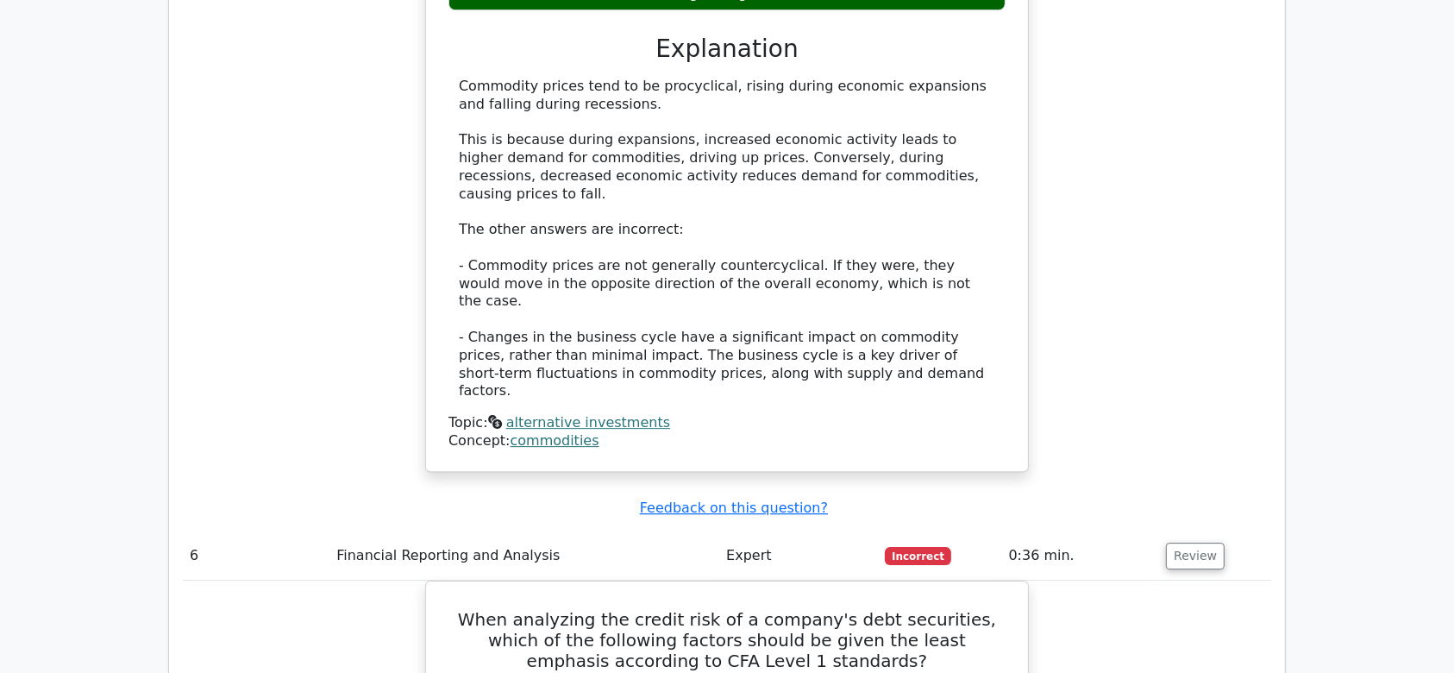
scroll to position [5199, 0]
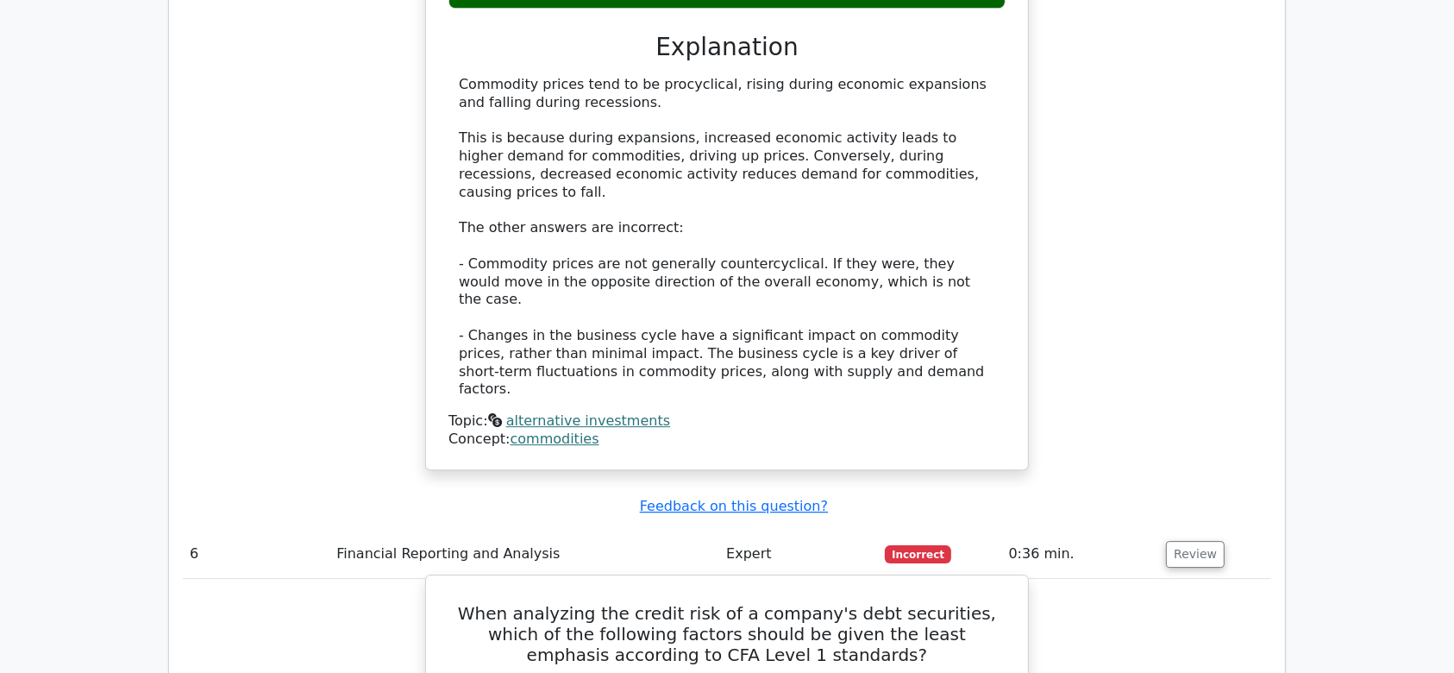
drag, startPoint x: 449, startPoint y: 254, endPoint x: 1003, endPoint y: 474, distance: 596.6
copy div "When analyzing the credit risk of a company's debt securities, which of the fol…"
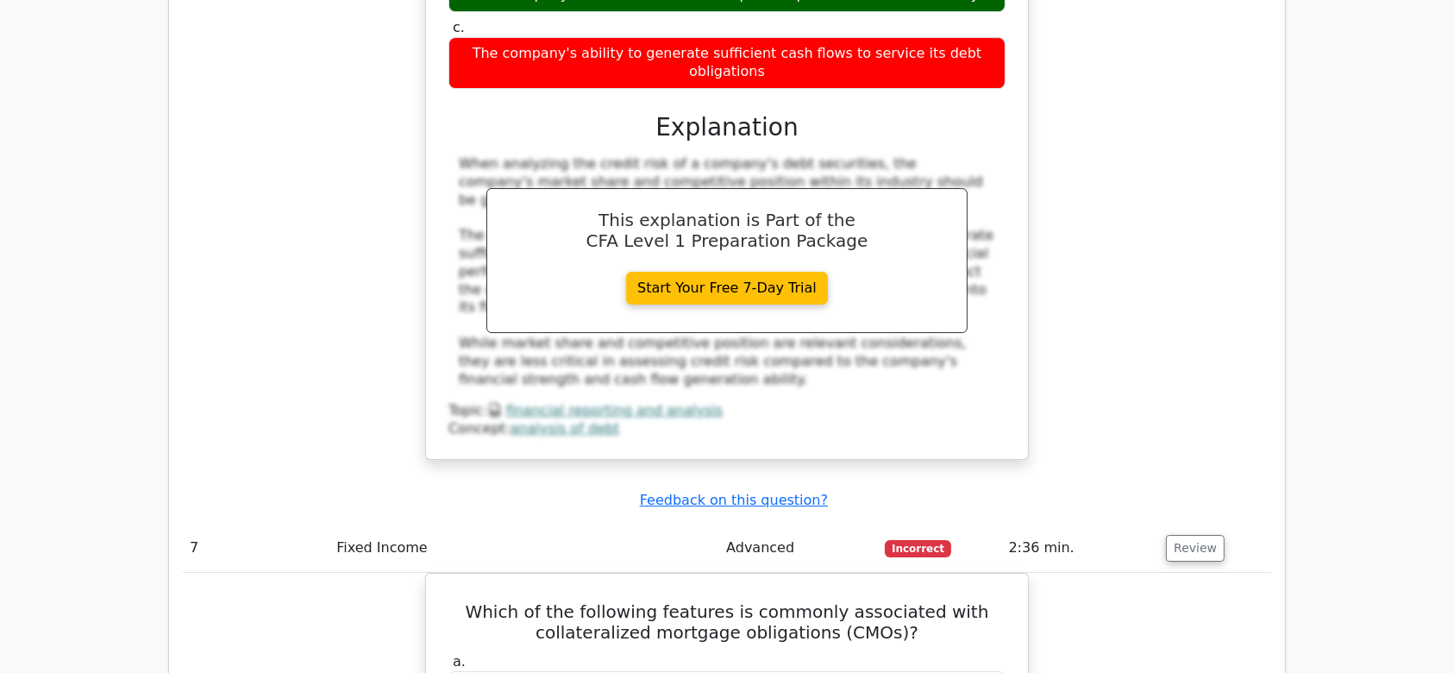
scroll to position [6045, 0]
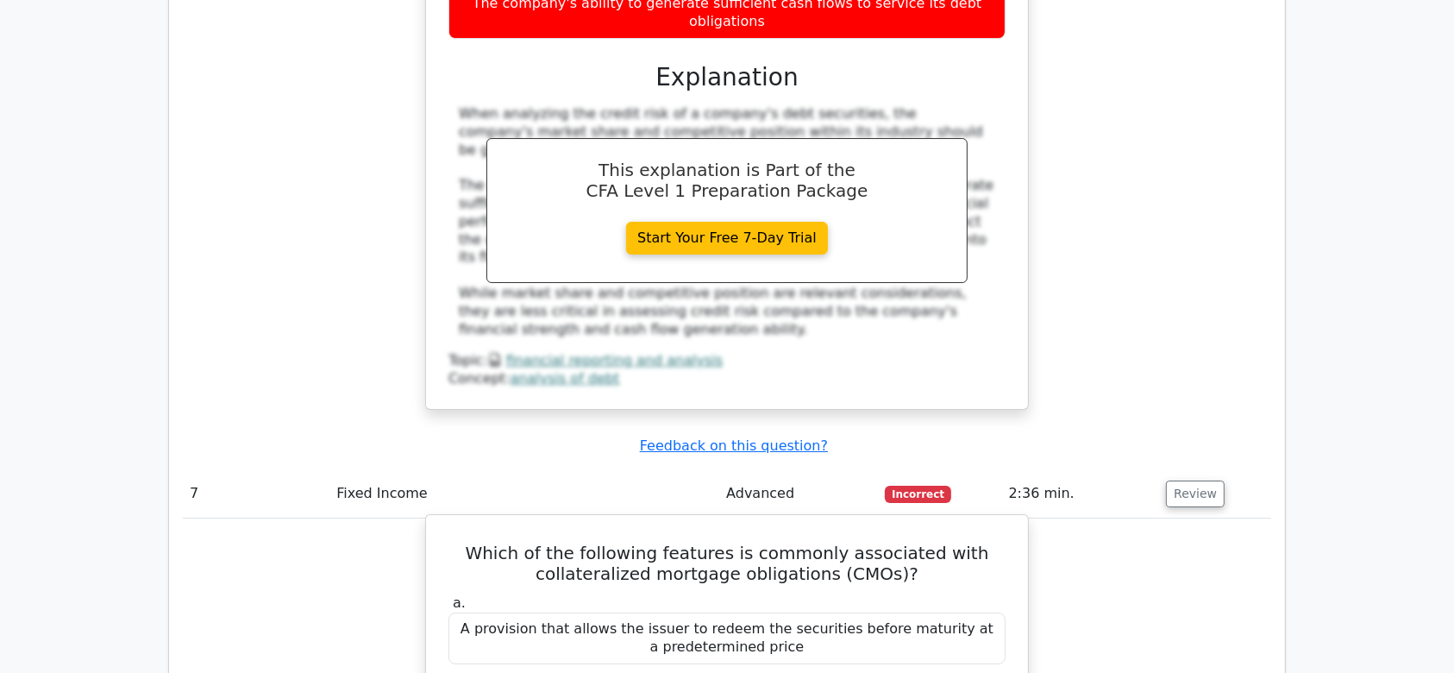
drag, startPoint x: 493, startPoint y: 141, endPoint x: 970, endPoint y: 369, distance: 529.3
copy div "Which of the following features is commonly associated with collateralized mort…"
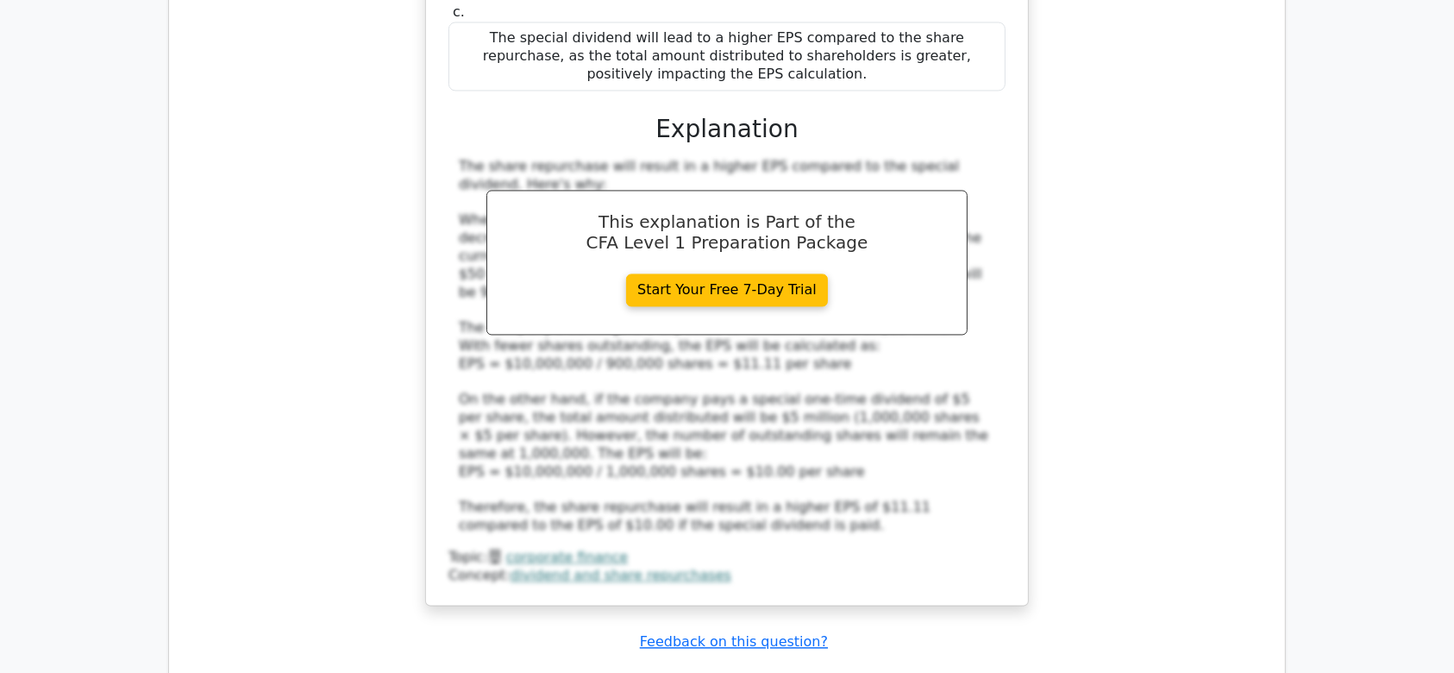
scroll to position [10075, 0]
